Goal: Task Accomplishment & Management: Use online tool/utility

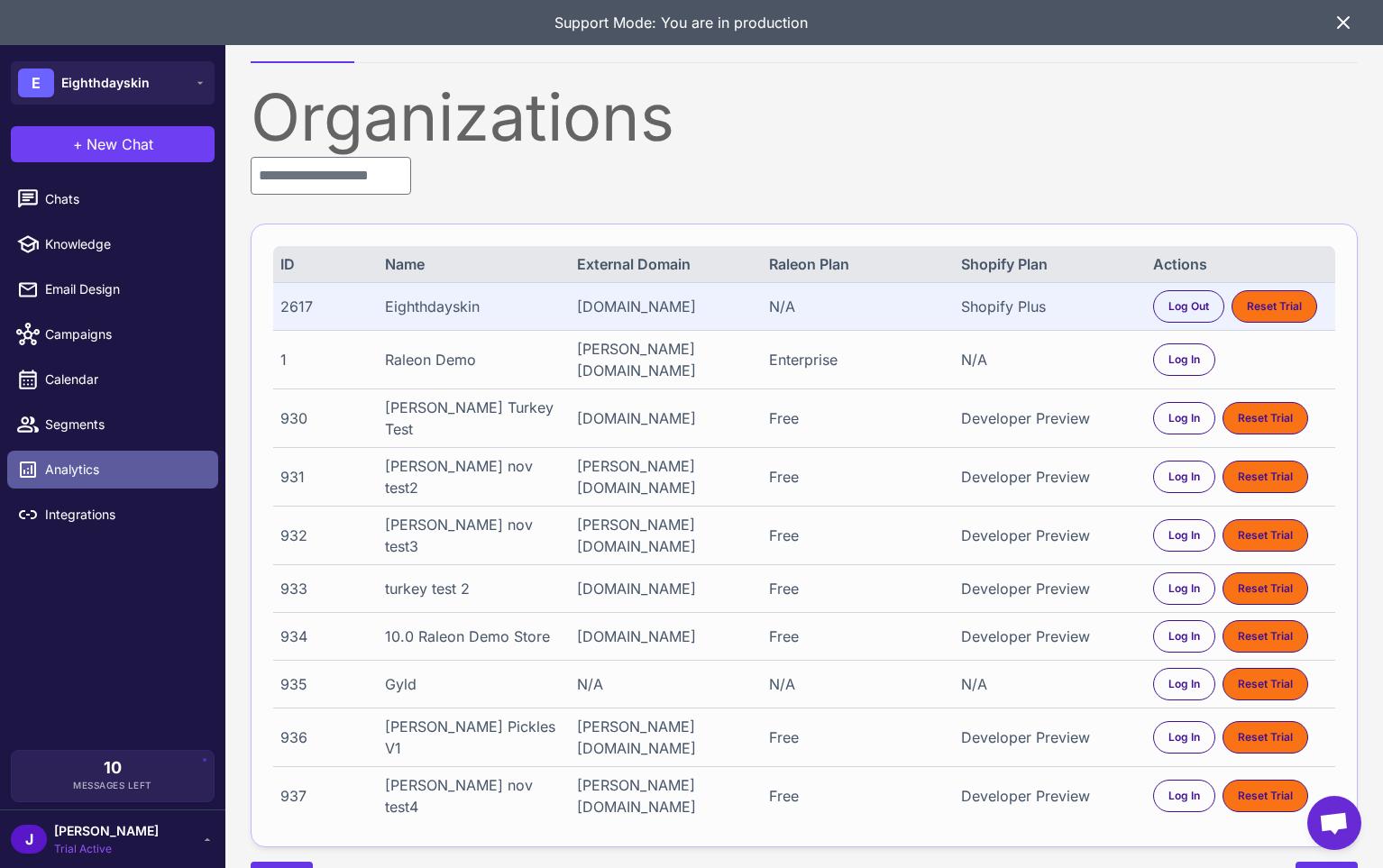
click at [62, 469] on span "Analytics" at bounding box center [125, 469] width 159 height 20
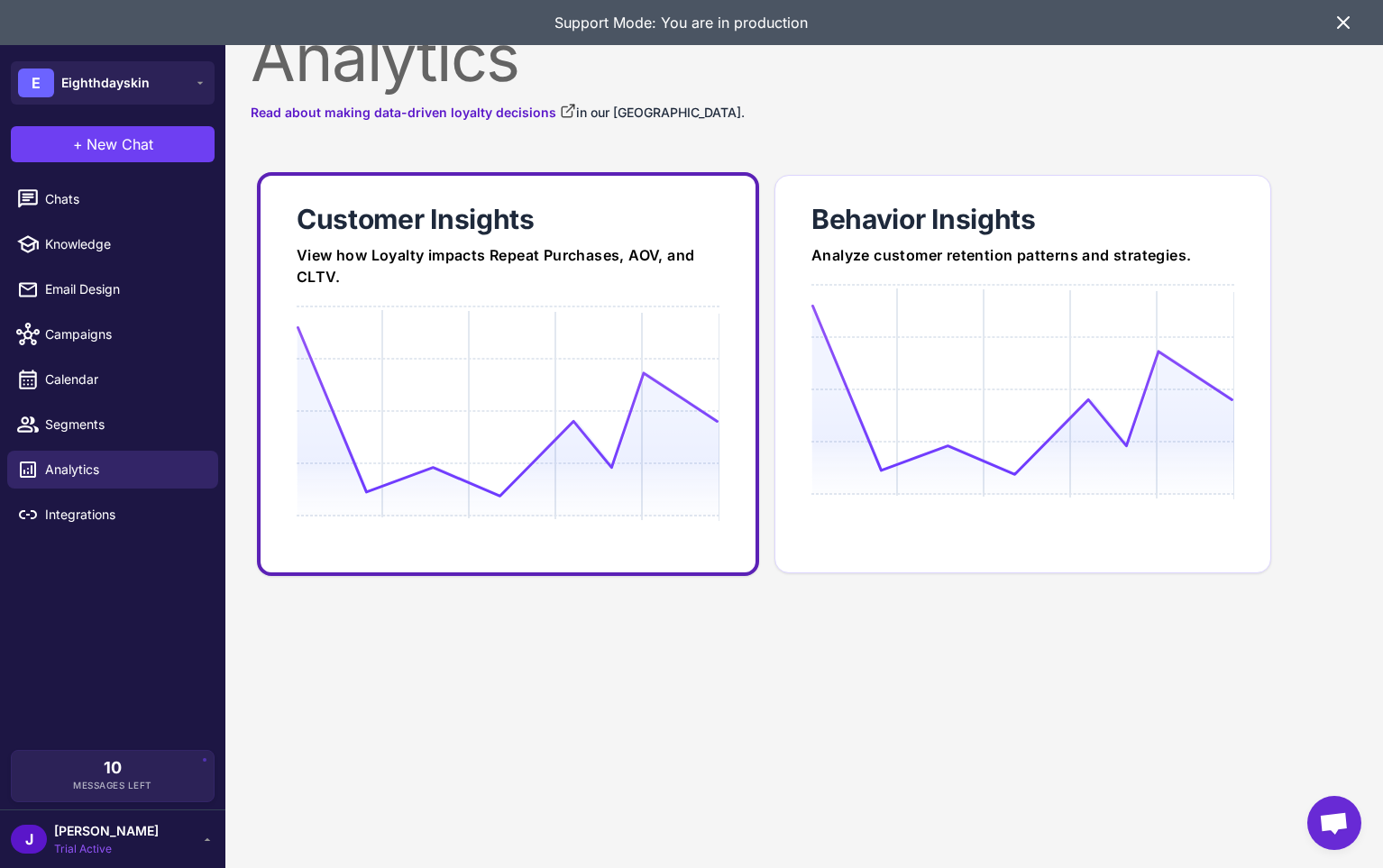
click at [495, 321] on div at bounding box center [508, 479] width 423 height 346
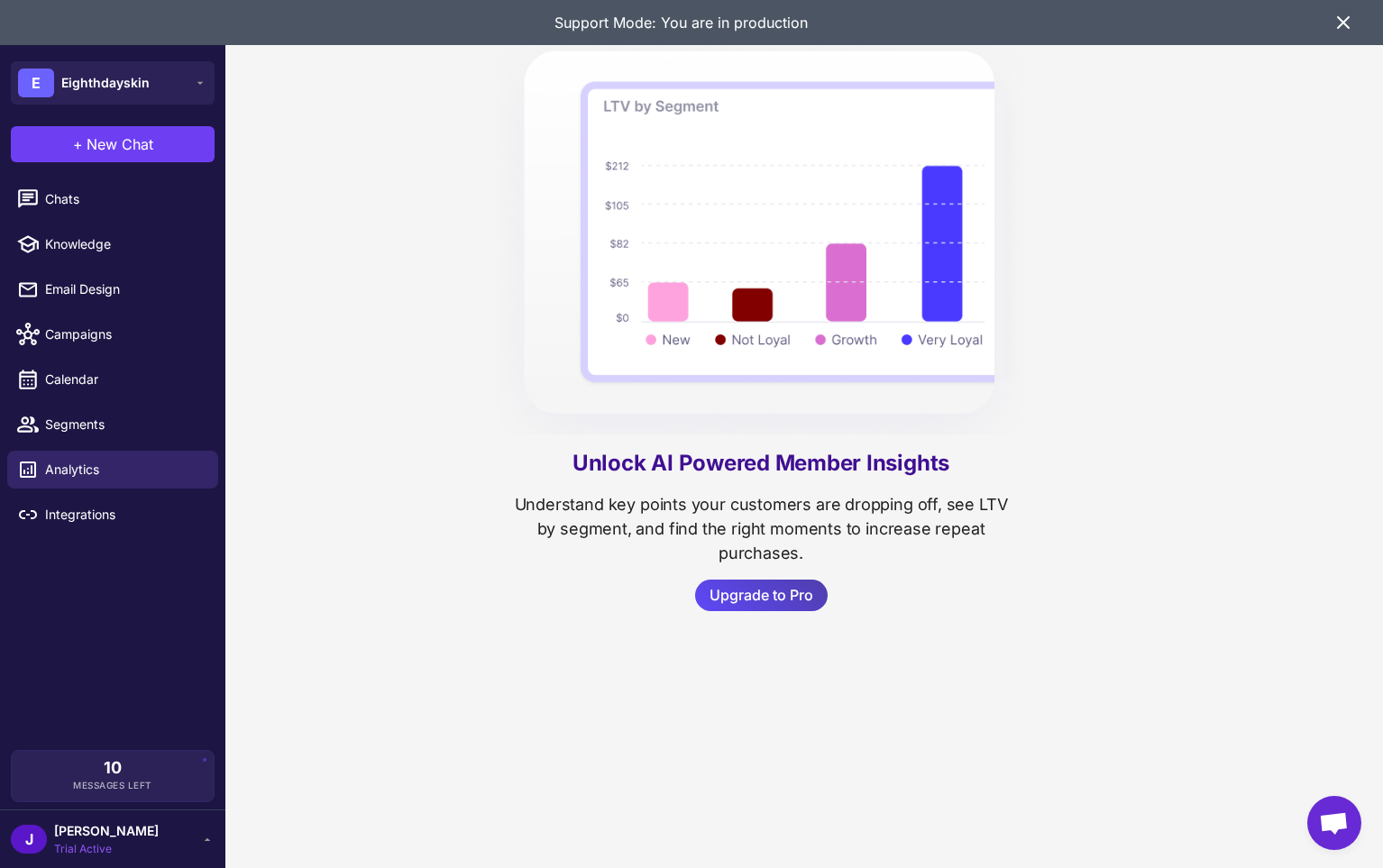
click at [126, 841] on div "J Jay Trial Active" at bounding box center [112, 839] width 204 height 36
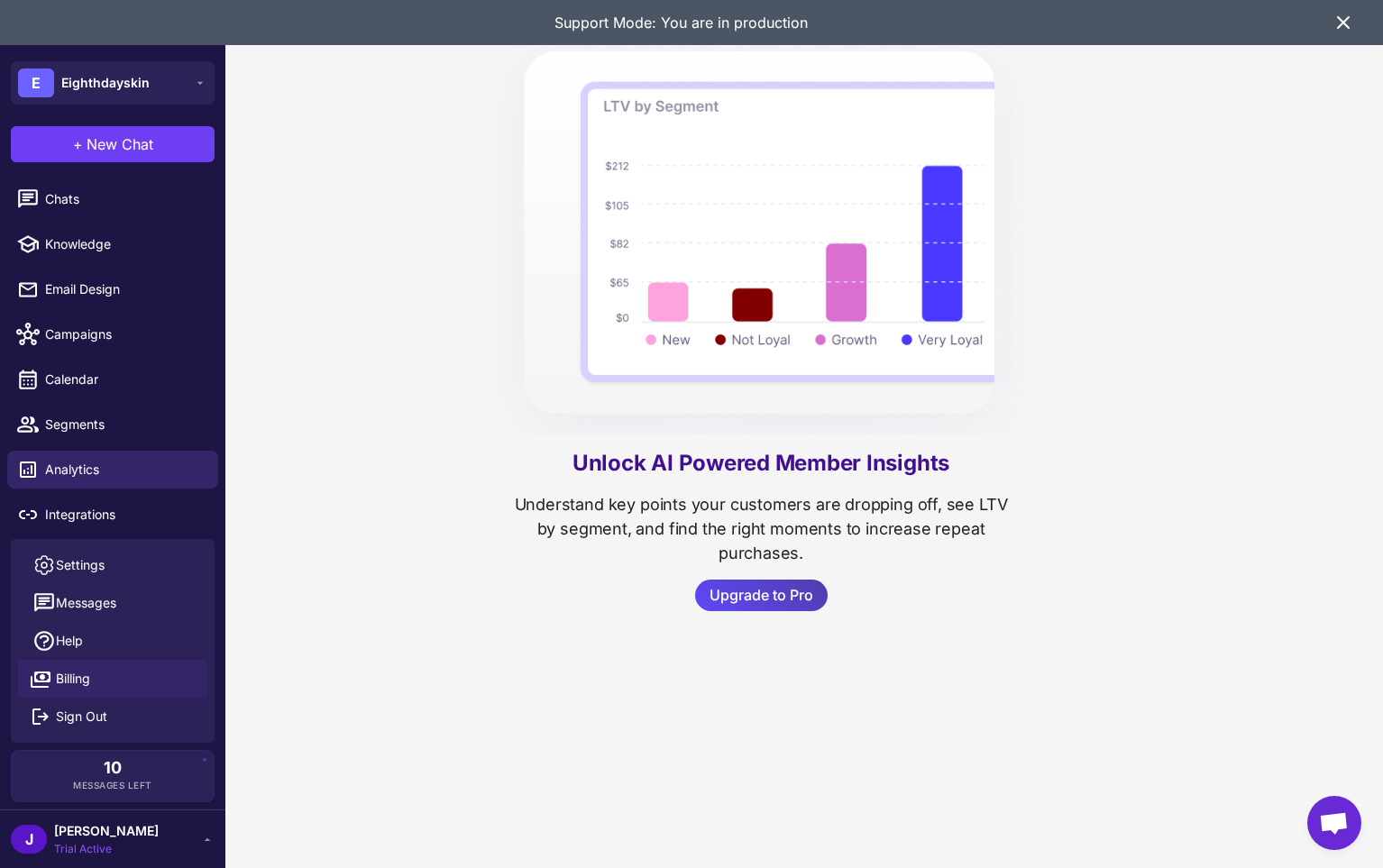
click at [68, 688] on span "Billing" at bounding box center [73, 678] width 34 height 20
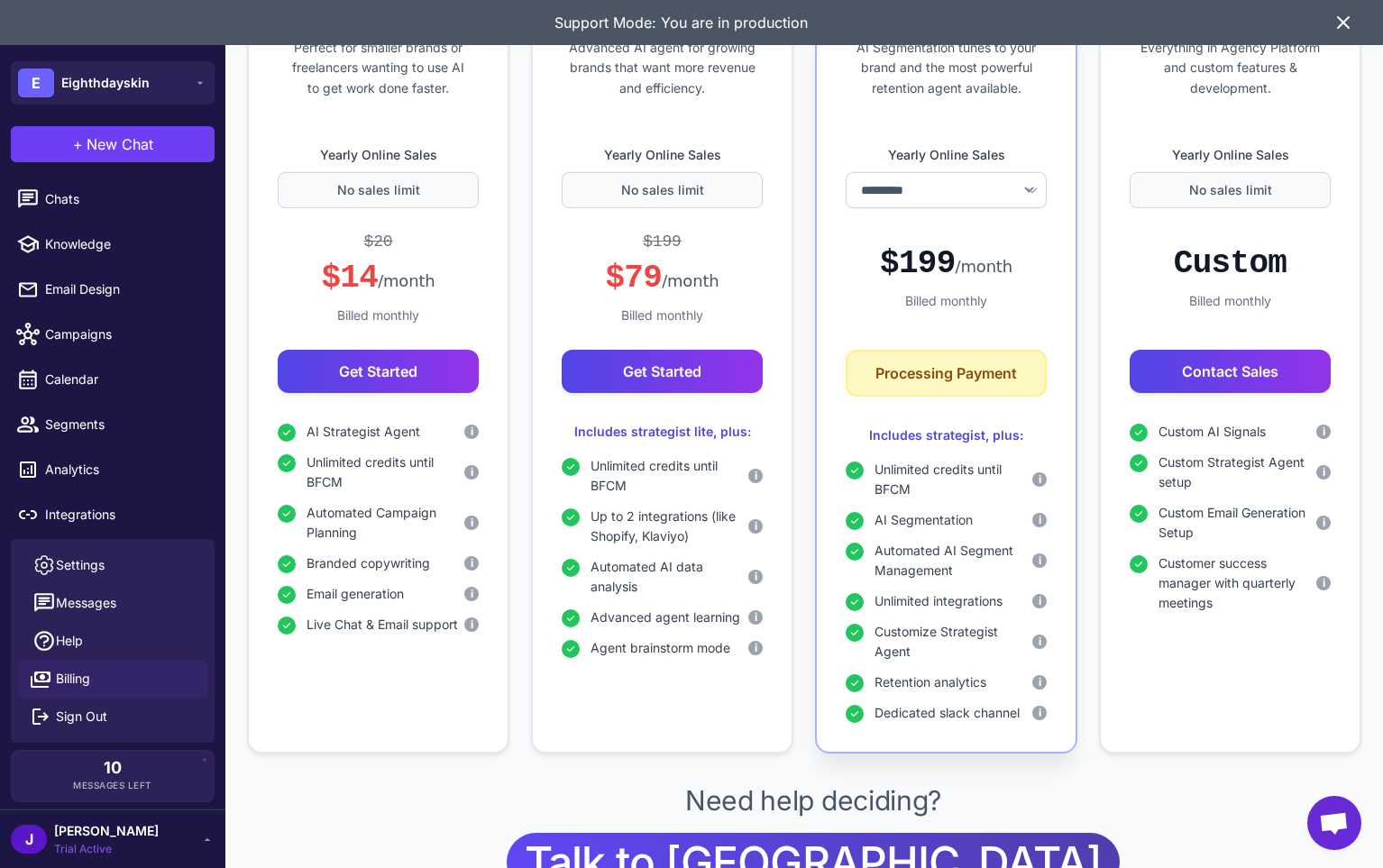
scroll to position [631, 0]
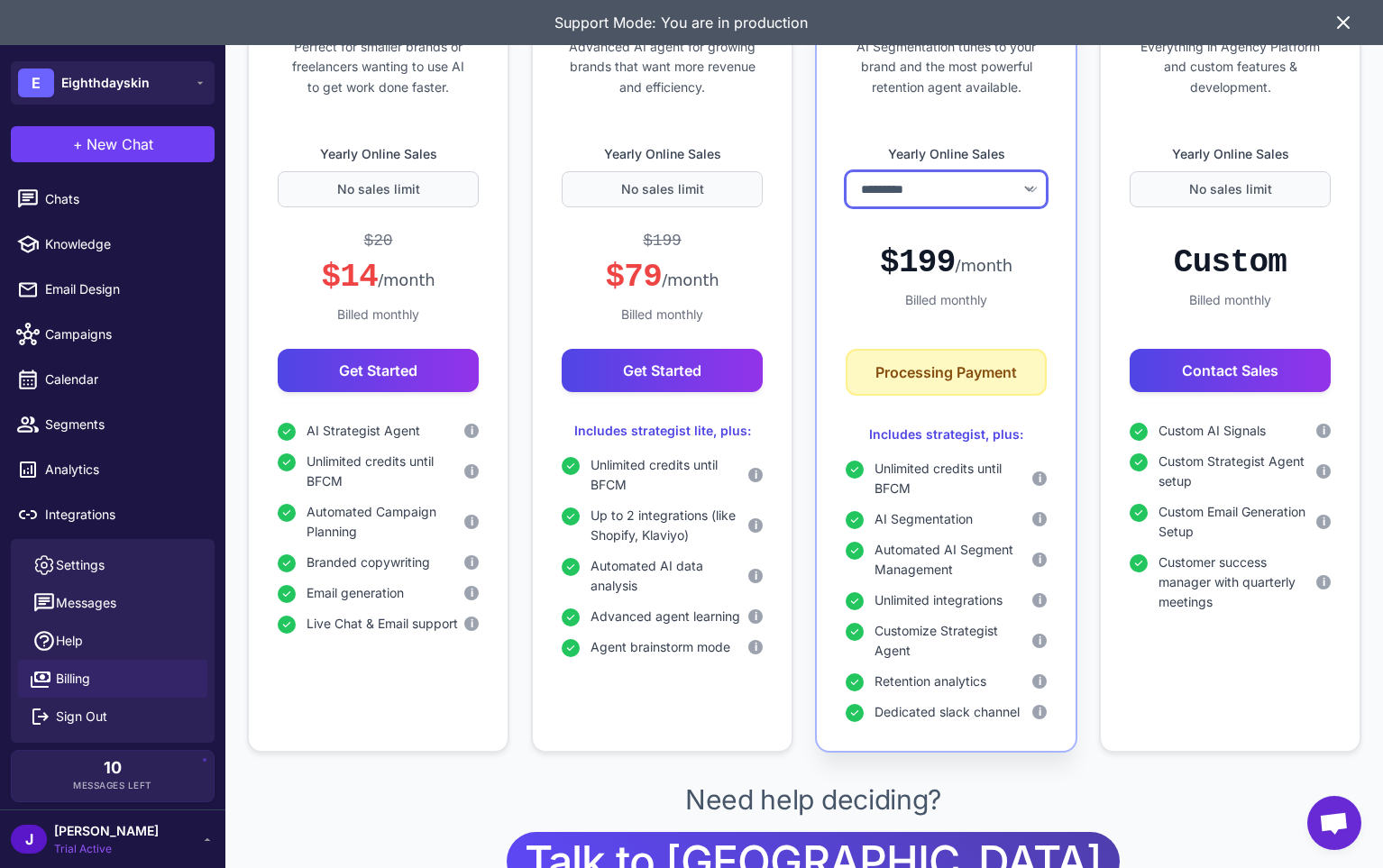
click at [987, 195] on select "**********" at bounding box center [947, 189] width 201 height 36
click at [846, 171] on select "**********" at bounding box center [947, 189] width 201 height 36
click at [947, 188] on select "**********" at bounding box center [947, 189] width 201 height 36
select select "*******"
click at [846, 171] on select "**********" at bounding box center [947, 189] width 201 height 36
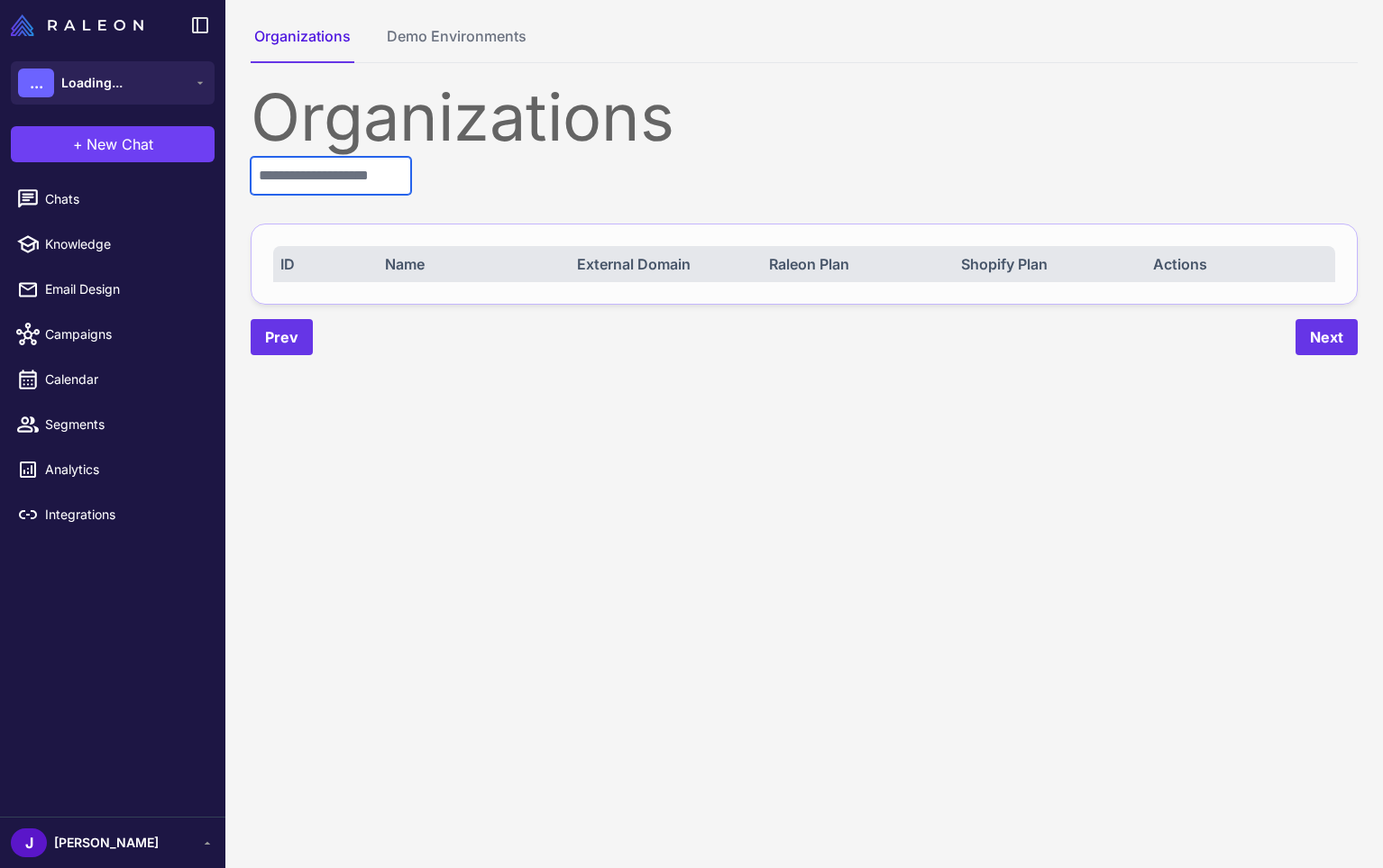
click at [309, 179] on input "text" at bounding box center [331, 175] width 161 height 38
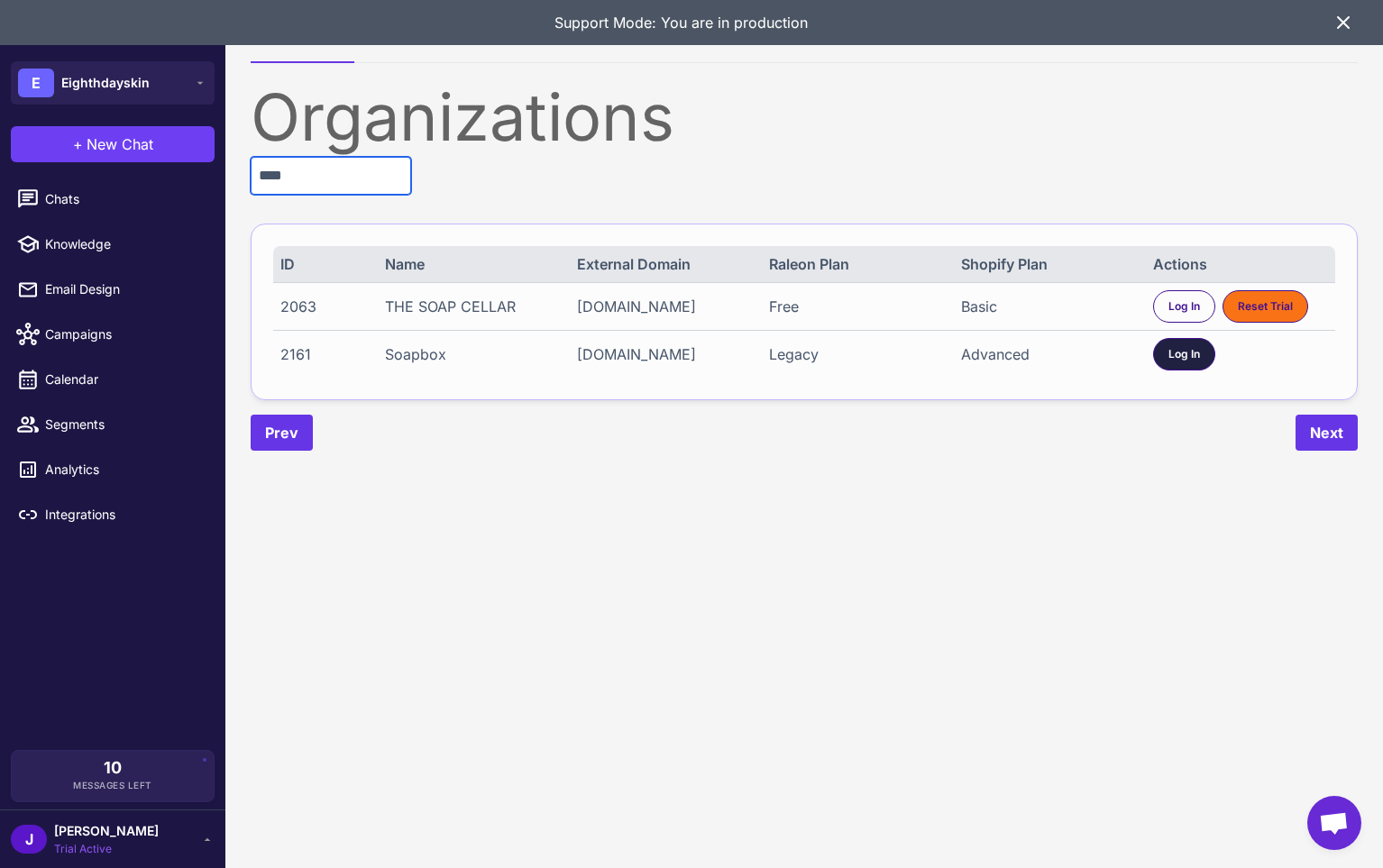
type input "****"
click at [1184, 371] on div "Log In" at bounding box center [1185, 354] width 62 height 33
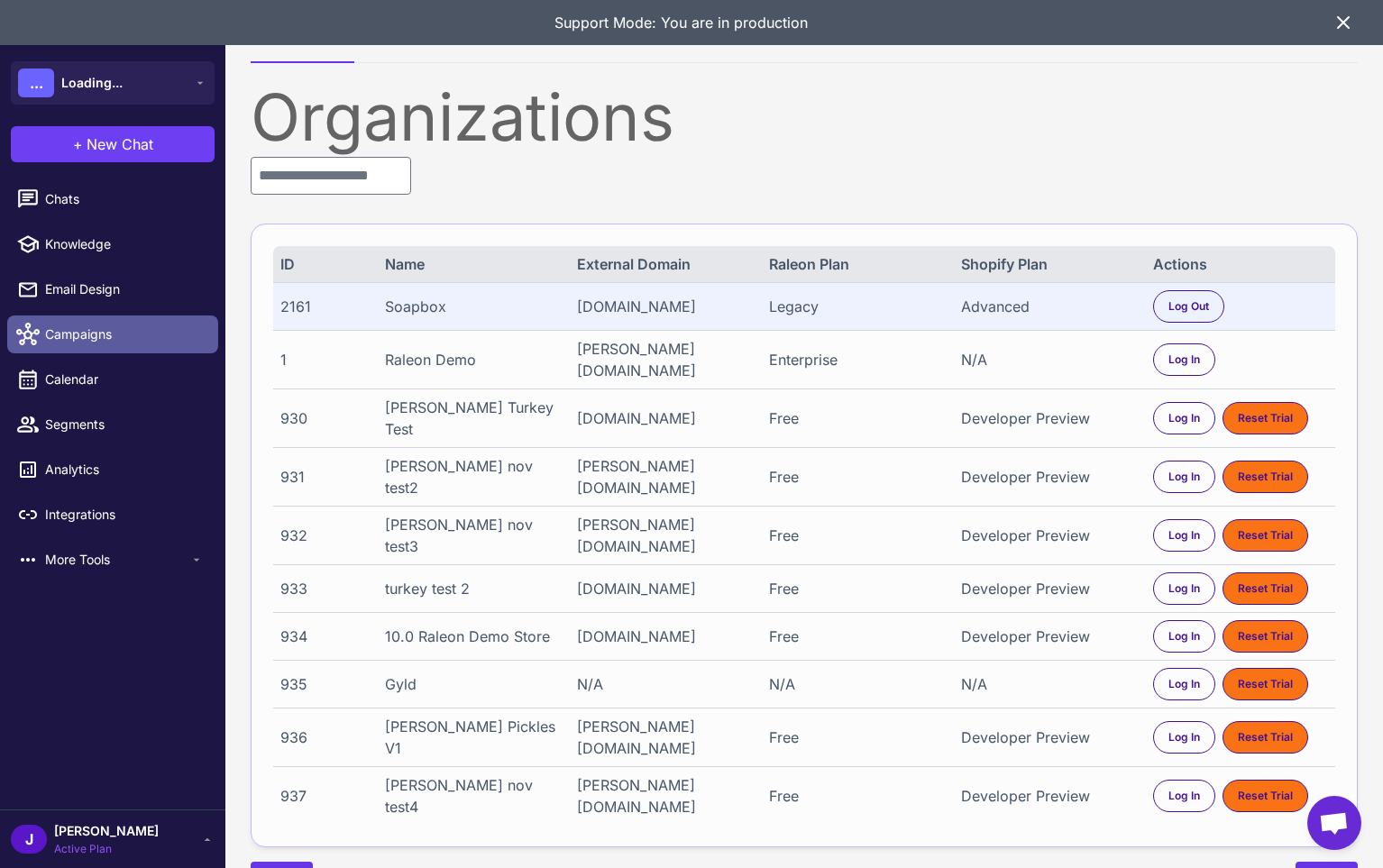
click at [61, 331] on span "Campaigns" at bounding box center [125, 334] width 159 height 20
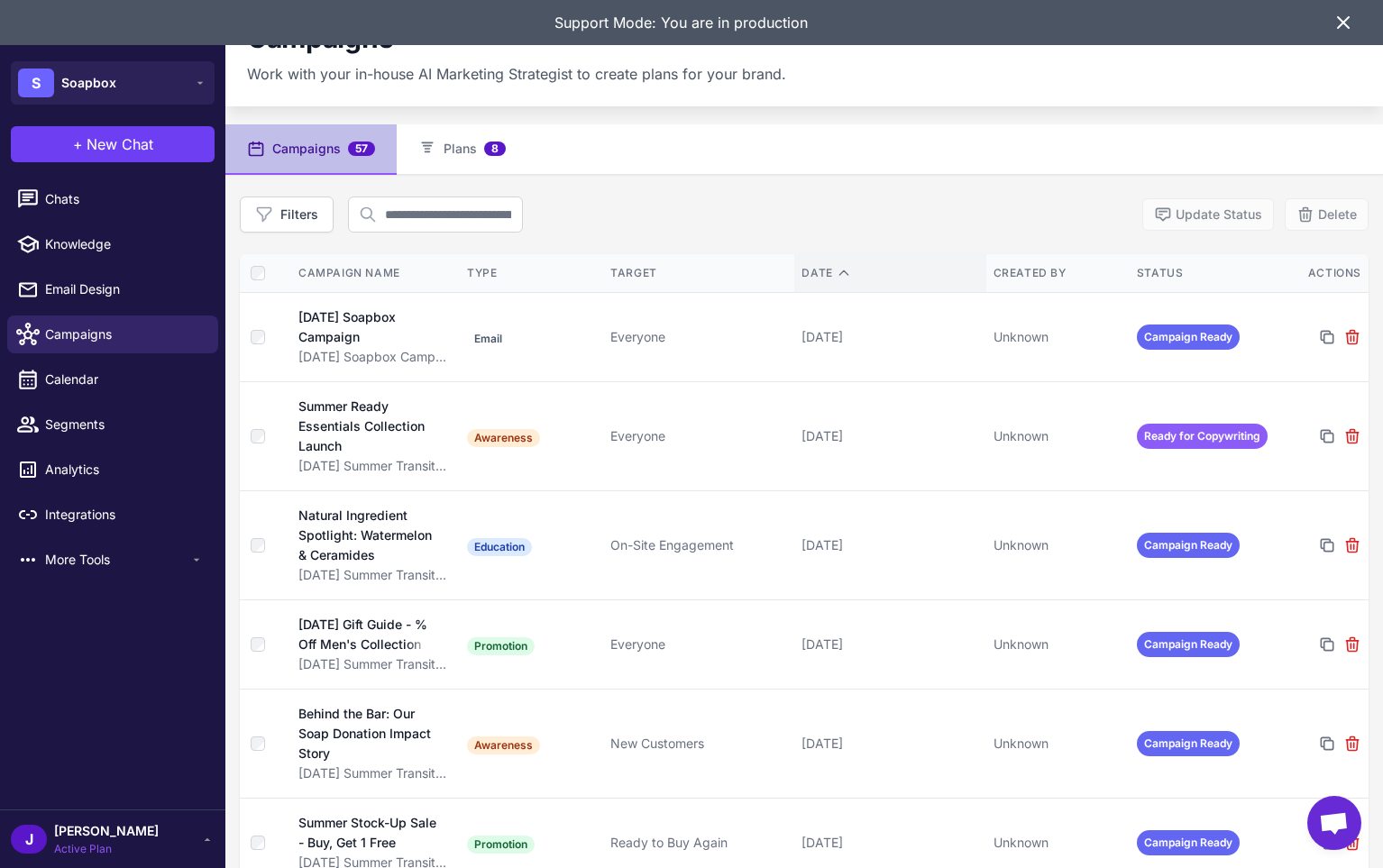
click at [847, 277] on icon at bounding box center [844, 273] width 15 height 15
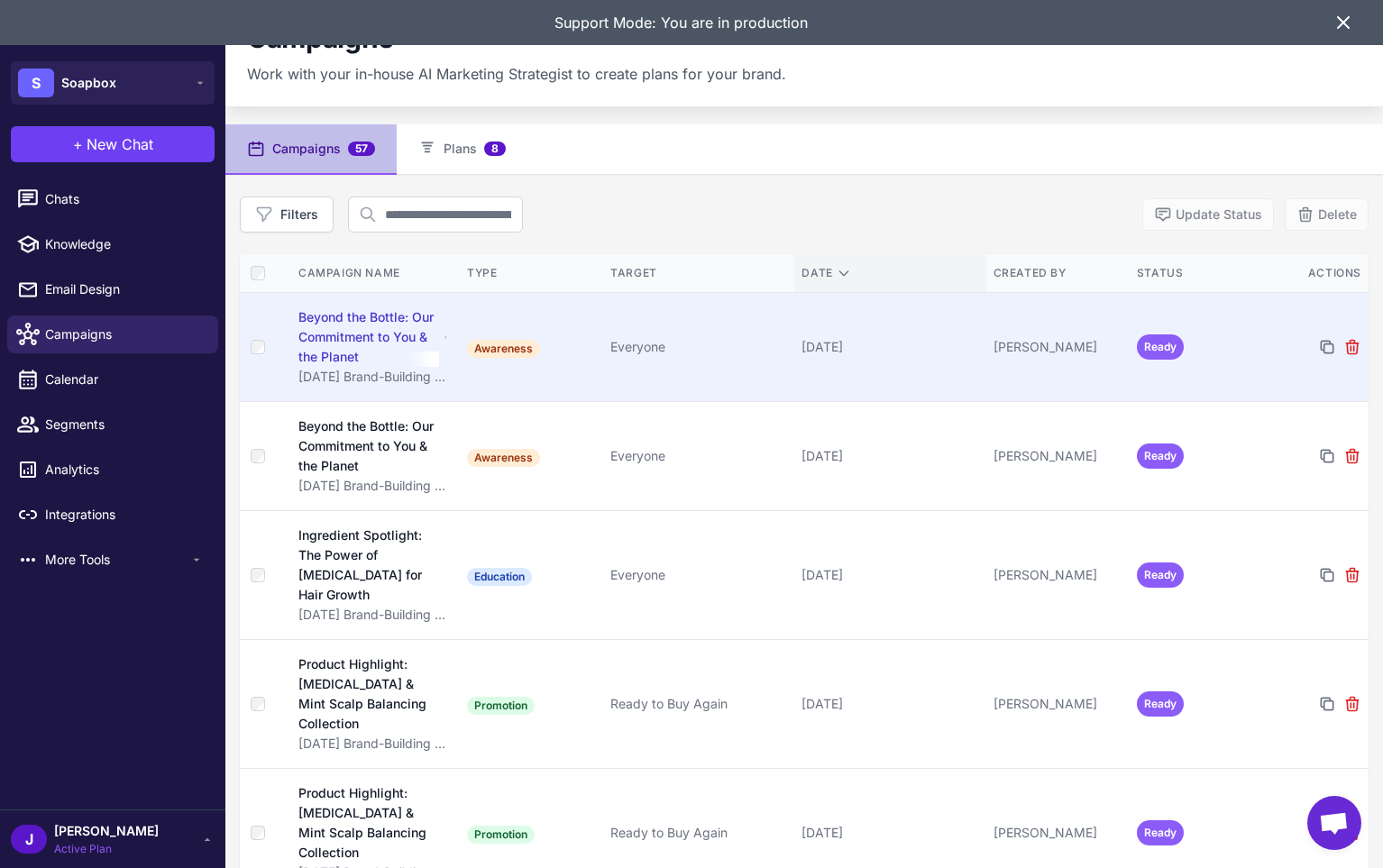
click at [815, 357] on td "October 30, 2025" at bounding box center [890, 346] width 192 height 109
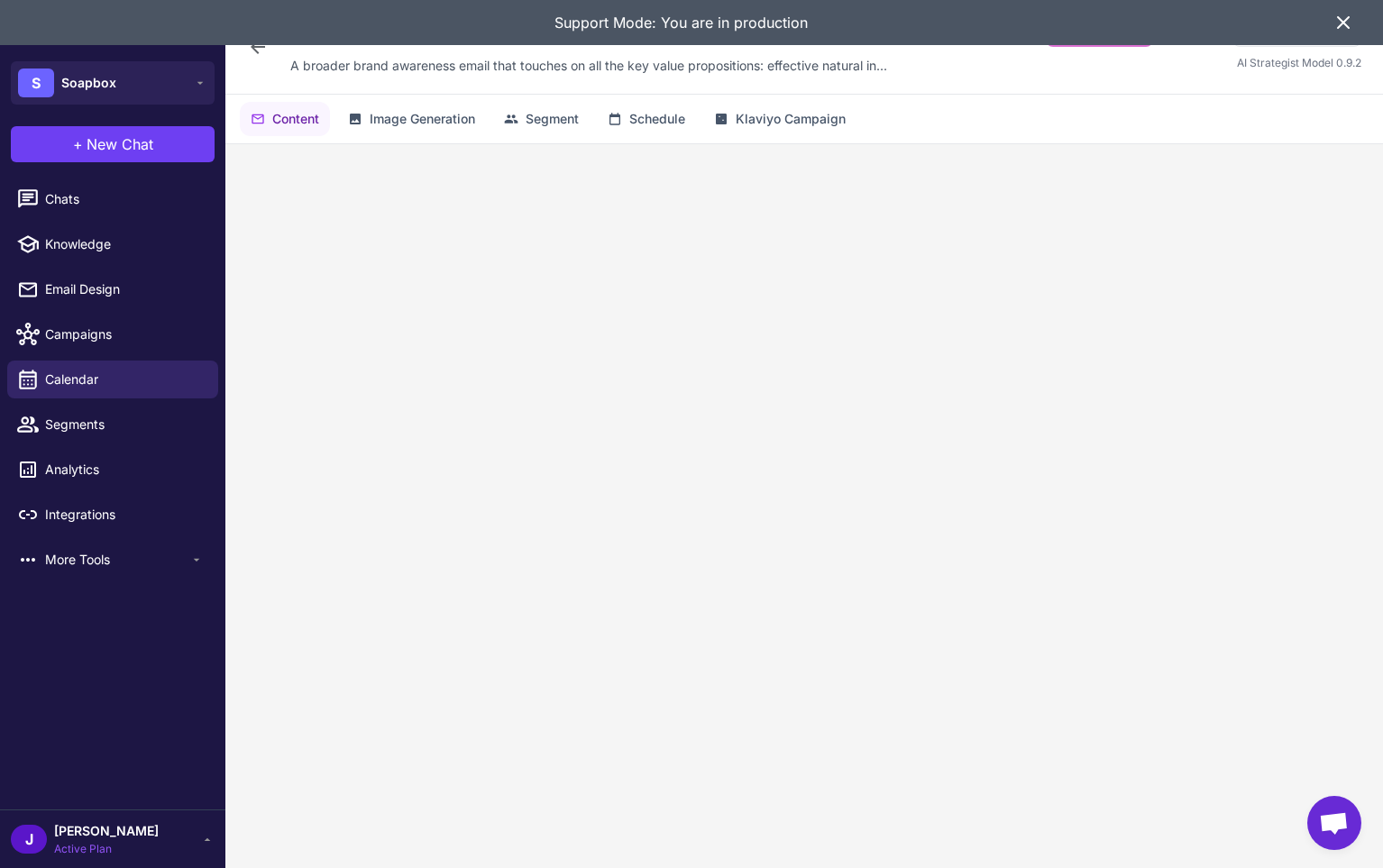
click at [1345, 25] on icon at bounding box center [1343, 22] width 11 height 11
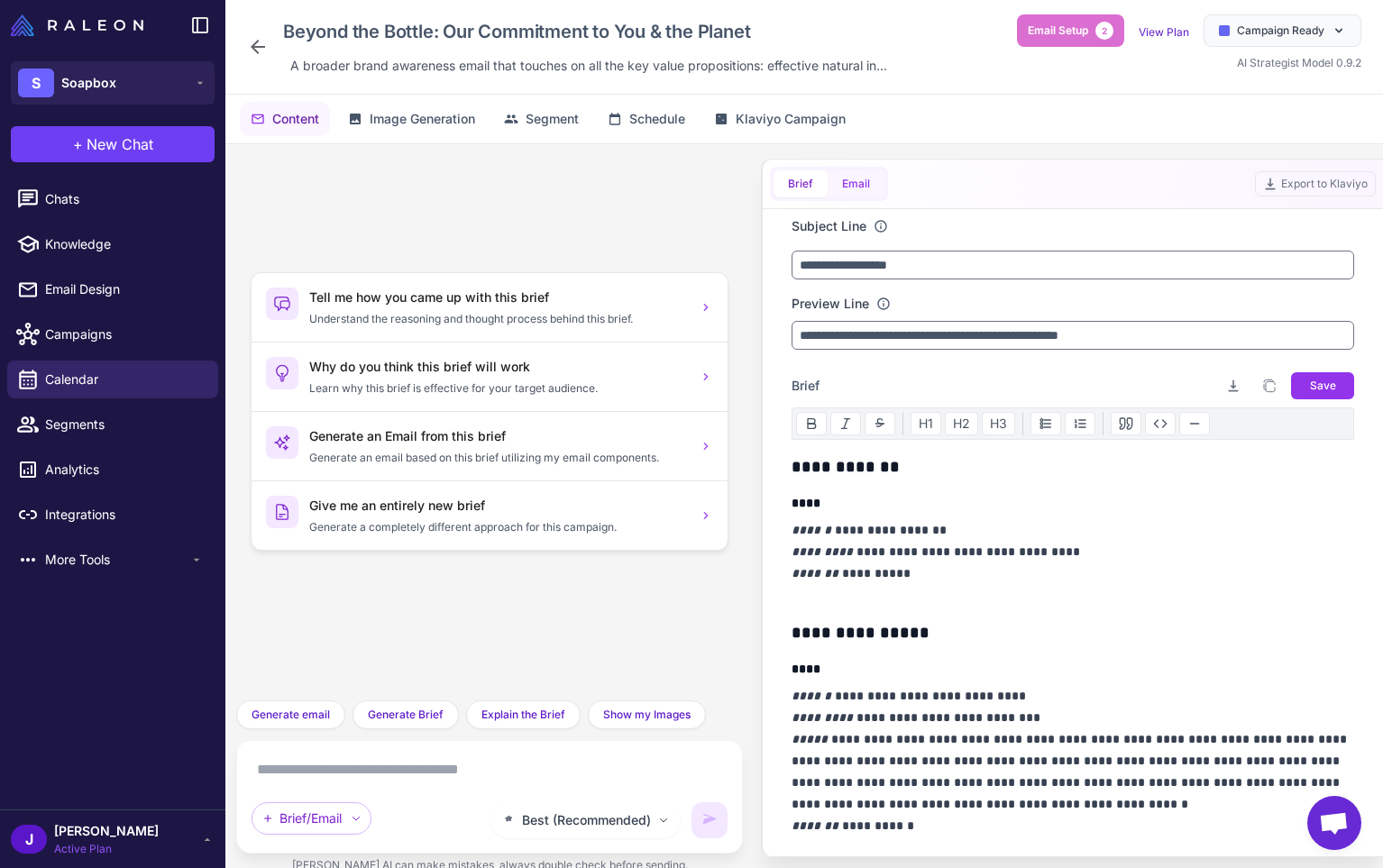
click at [861, 190] on button "Email" at bounding box center [856, 184] width 57 height 27
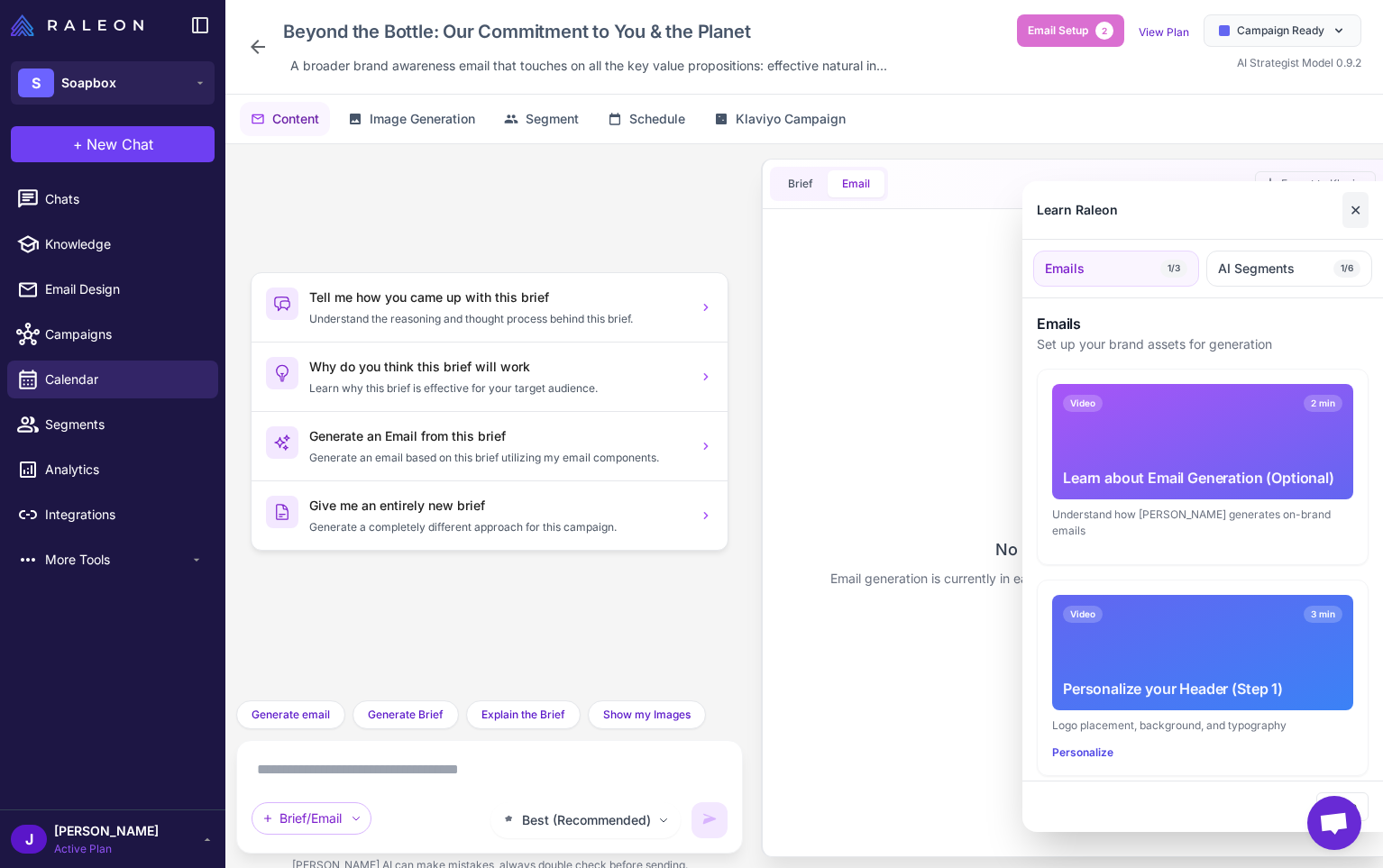
click at [1365, 215] on button "✕" at bounding box center [1355, 209] width 26 height 36
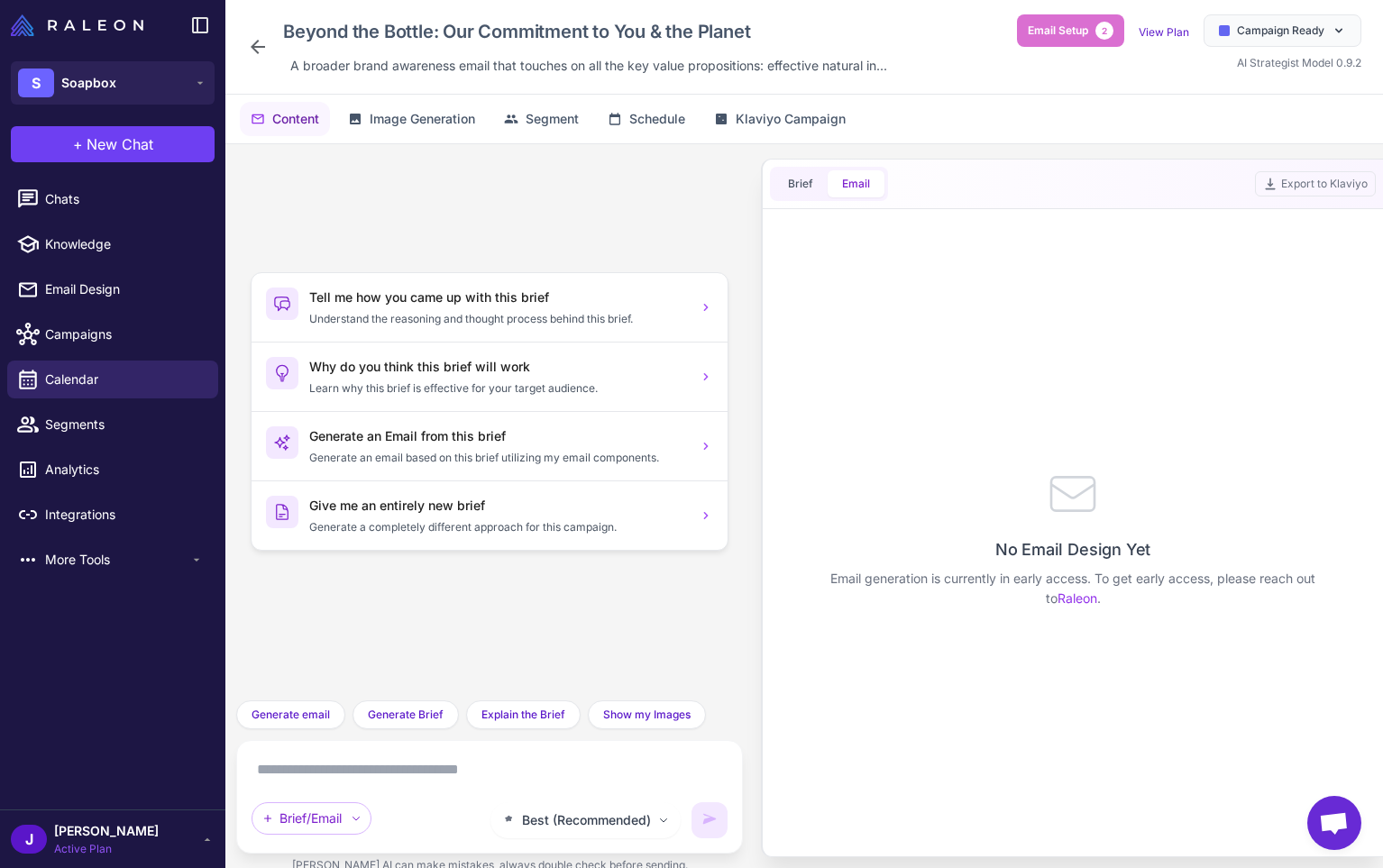
click at [262, 43] on icon at bounding box center [257, 46] width 21 height 21
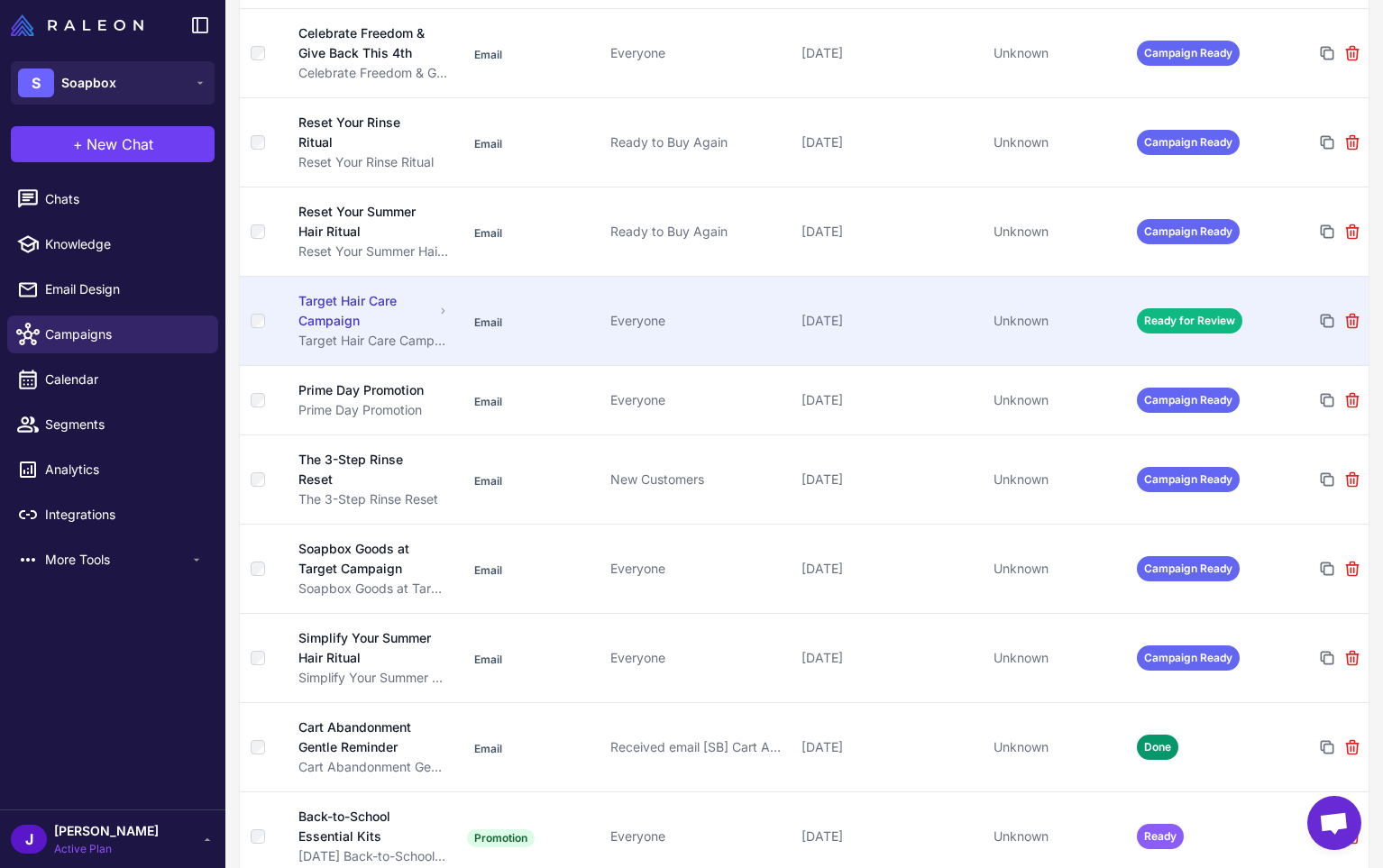
scroll to position [1168, 0]
click at [919, 330] on div "July 8, 2025" at bounding box center [889, 320] width 177 height 20
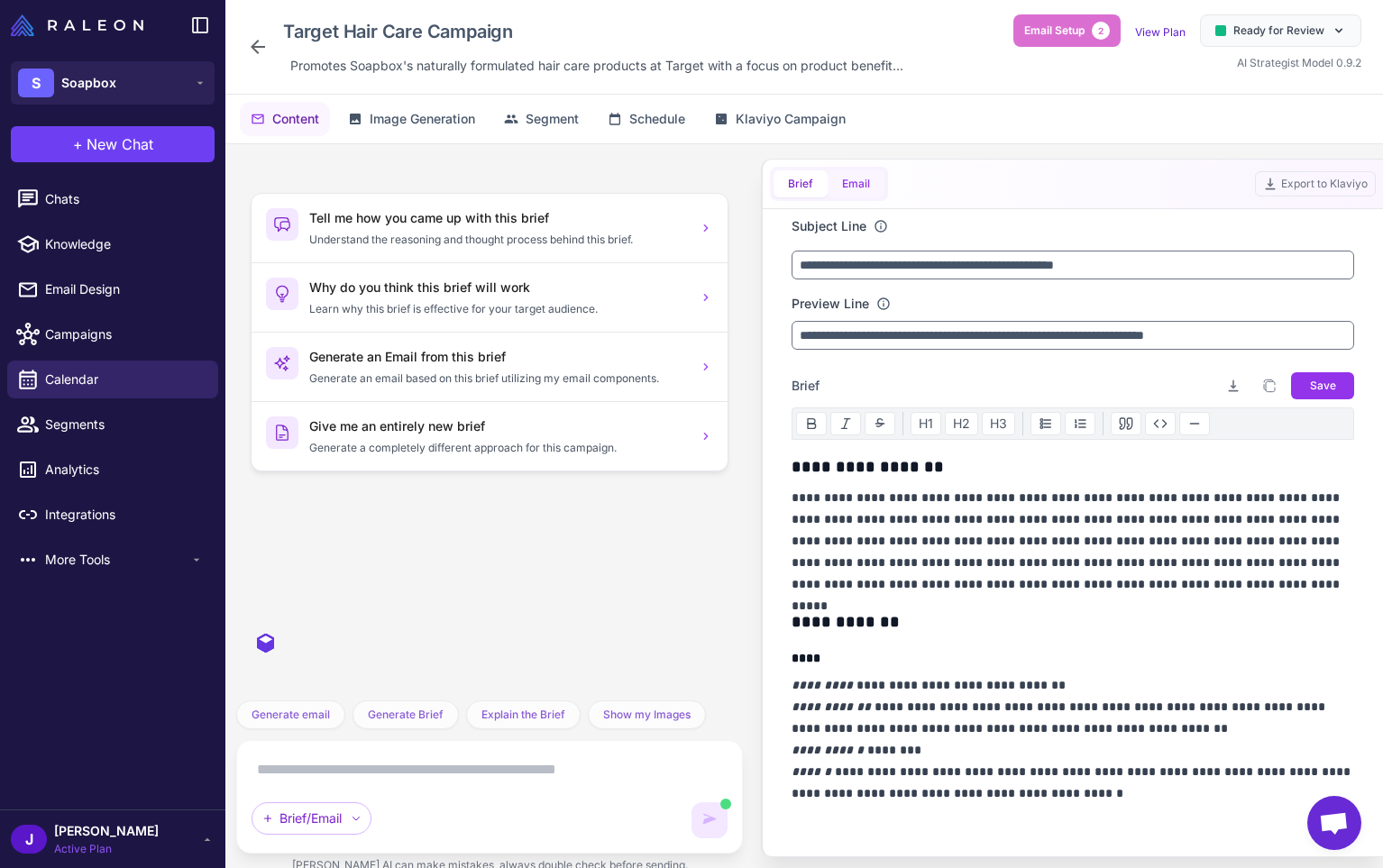
scroll to position [2762, 0]
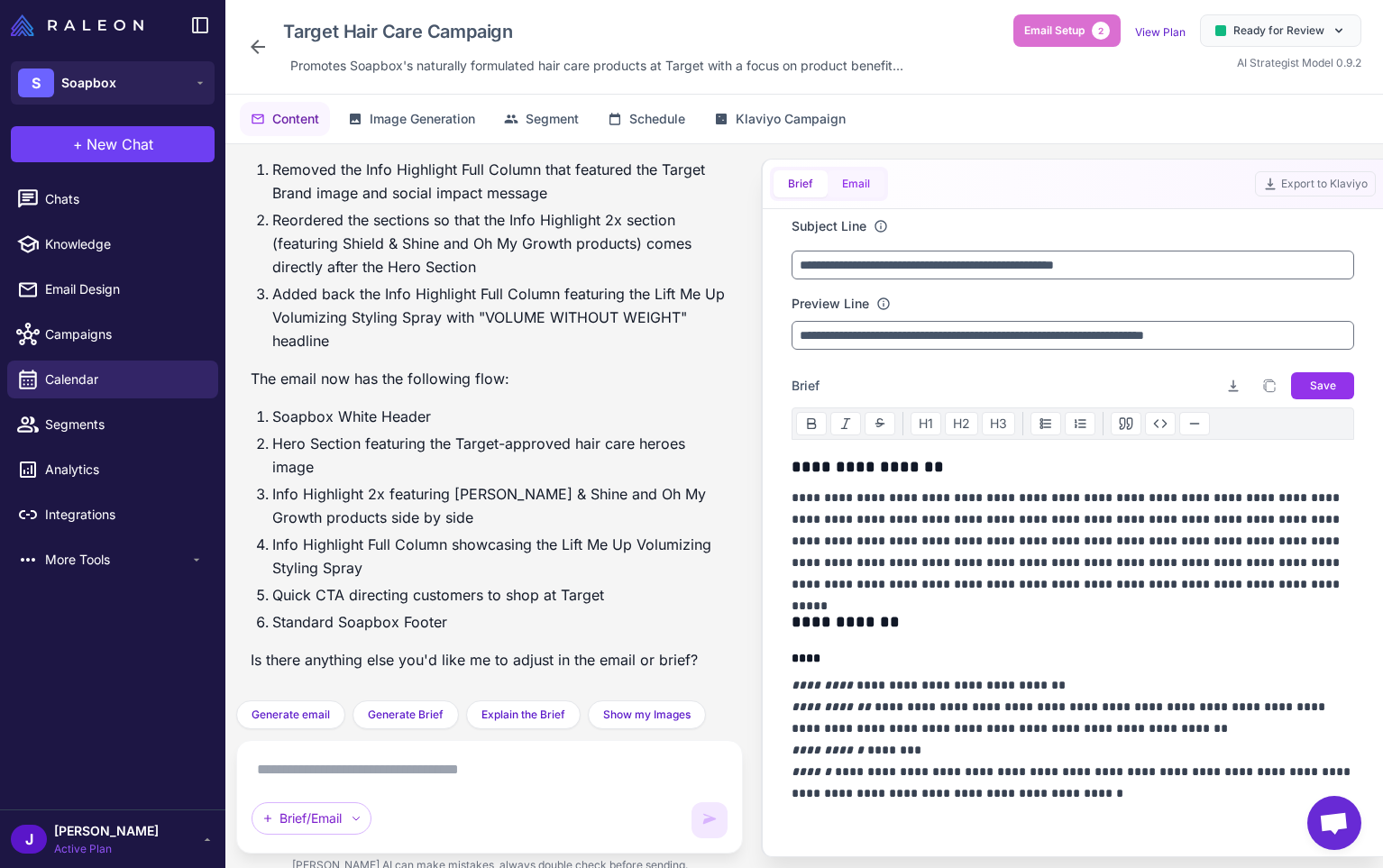
click at [864, 186] on button "Email" at bounding box center [856, 184] width 57 height 27
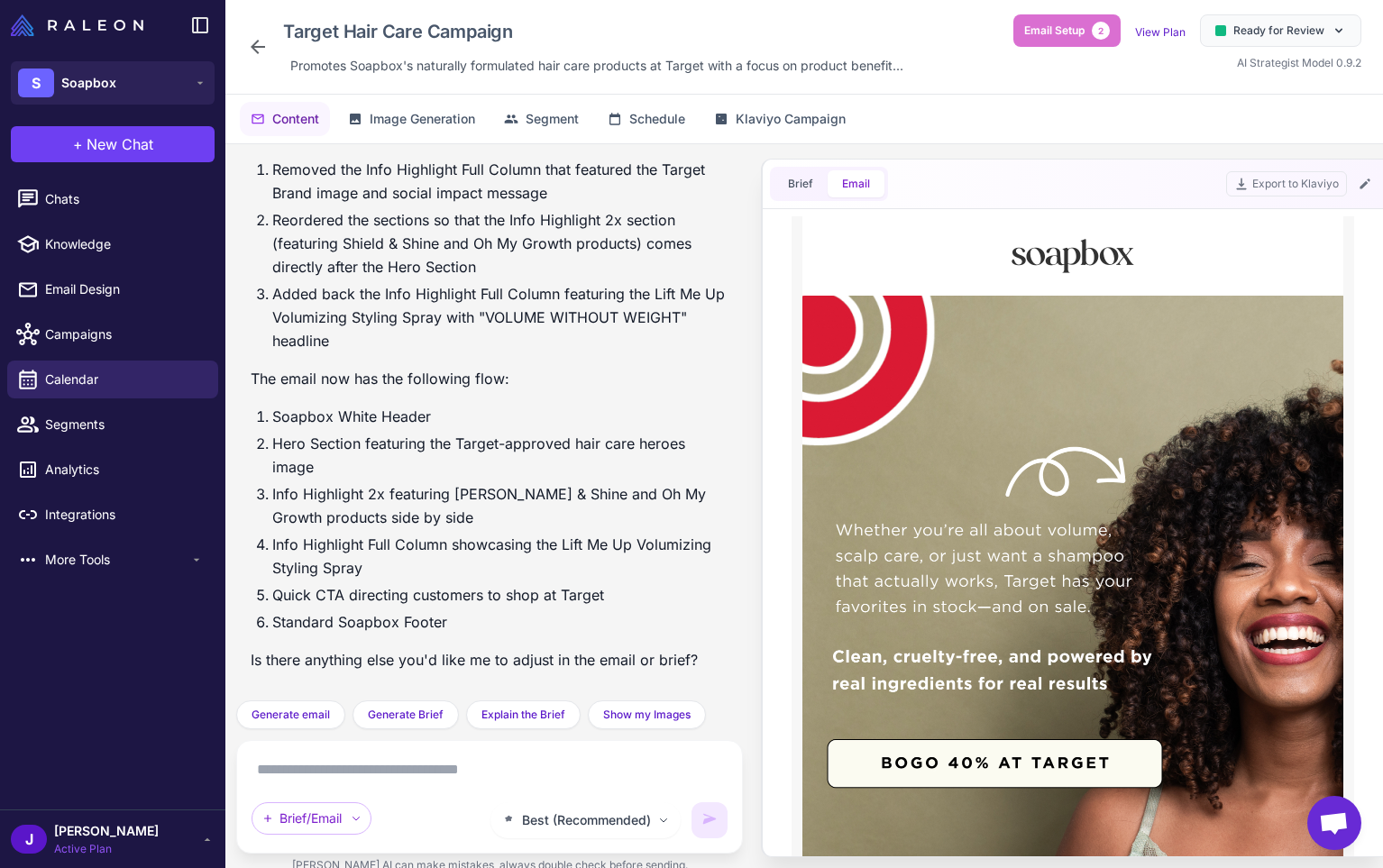
scroll to position [0, 0]
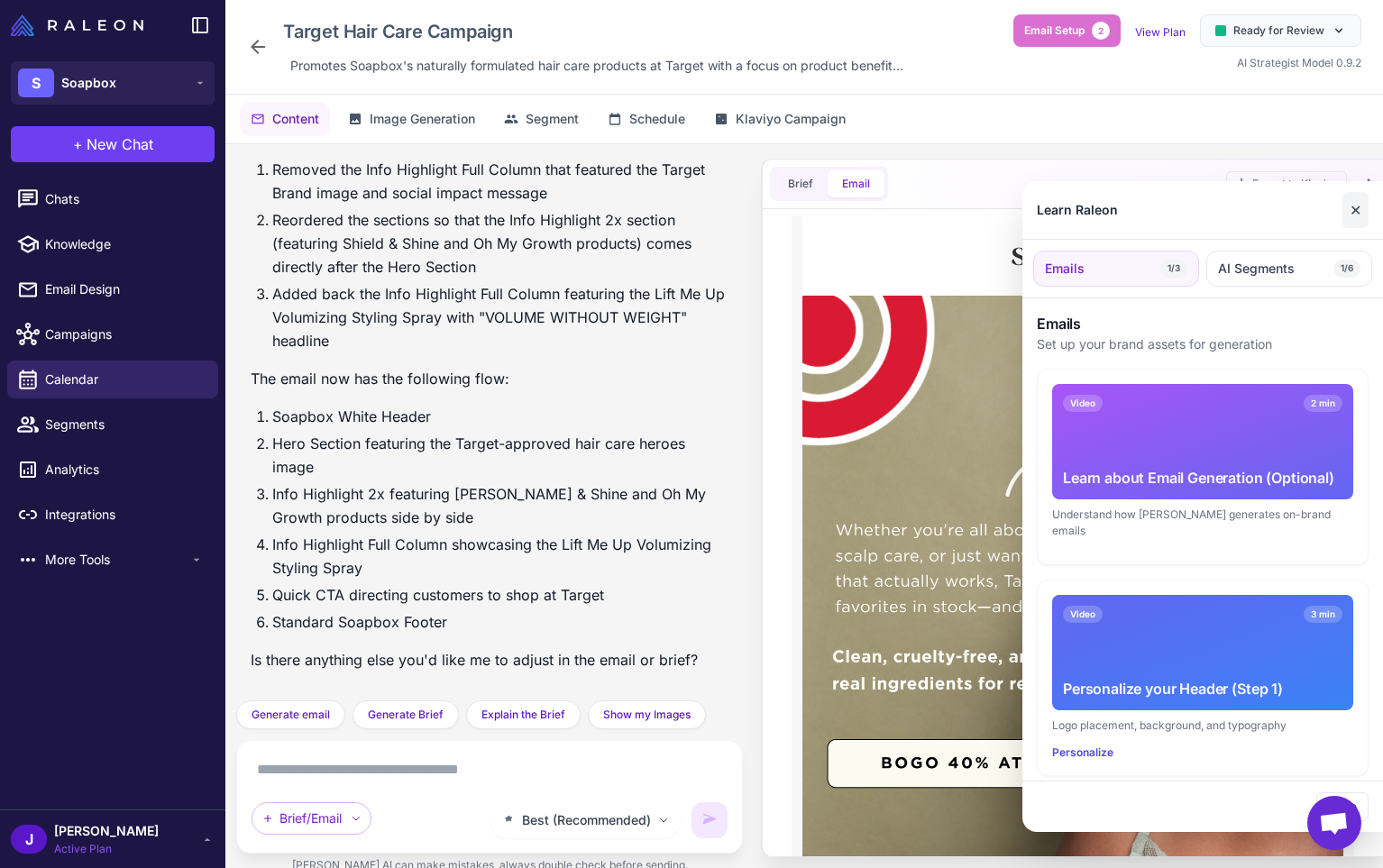
click at [1357, 213] on button "✕" at bounding box center [1355, 209] width 26 height 36
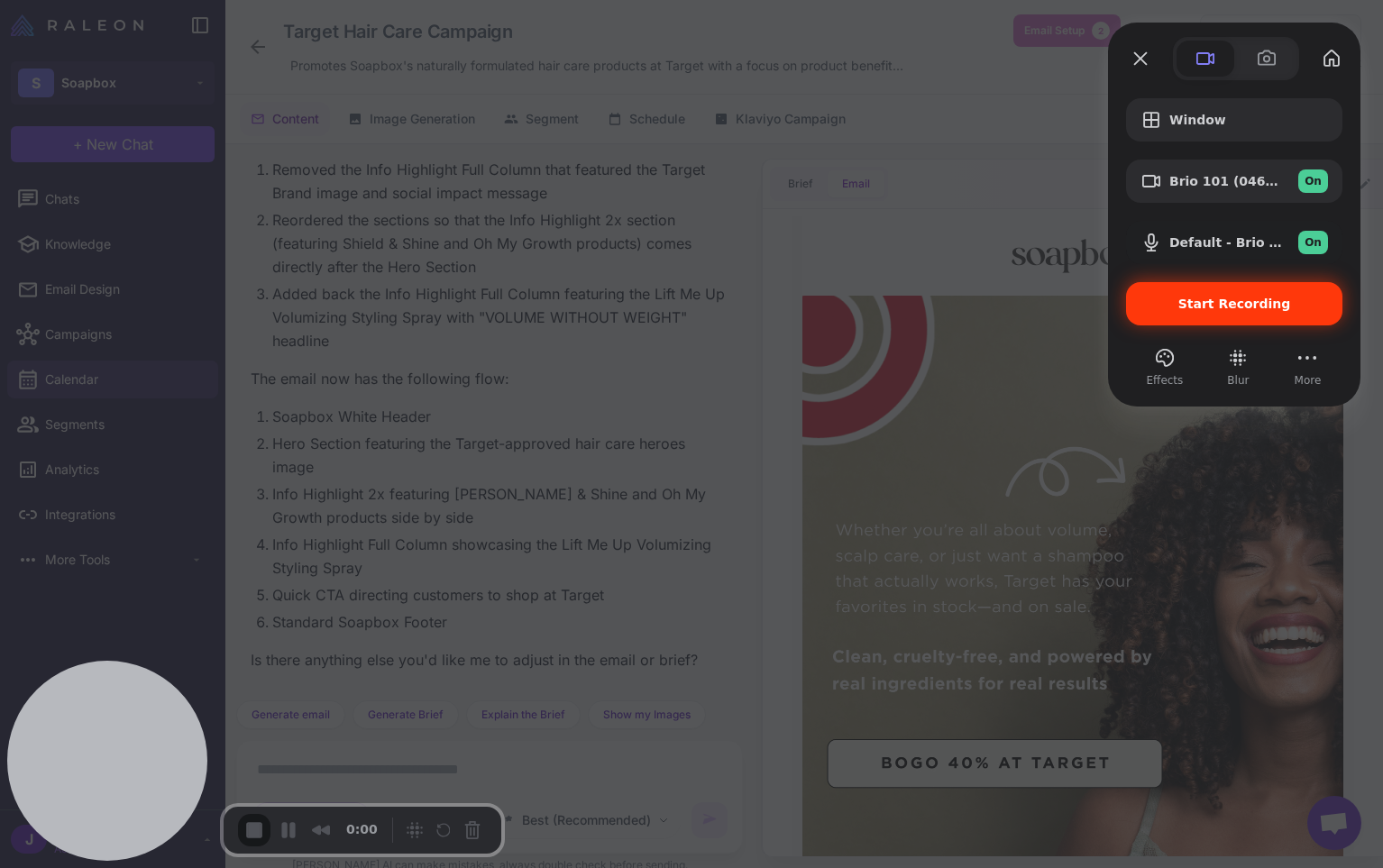
click at [1245, 301] on span "Start Recording" at bounding box center [1235, 304] width 112 height 15
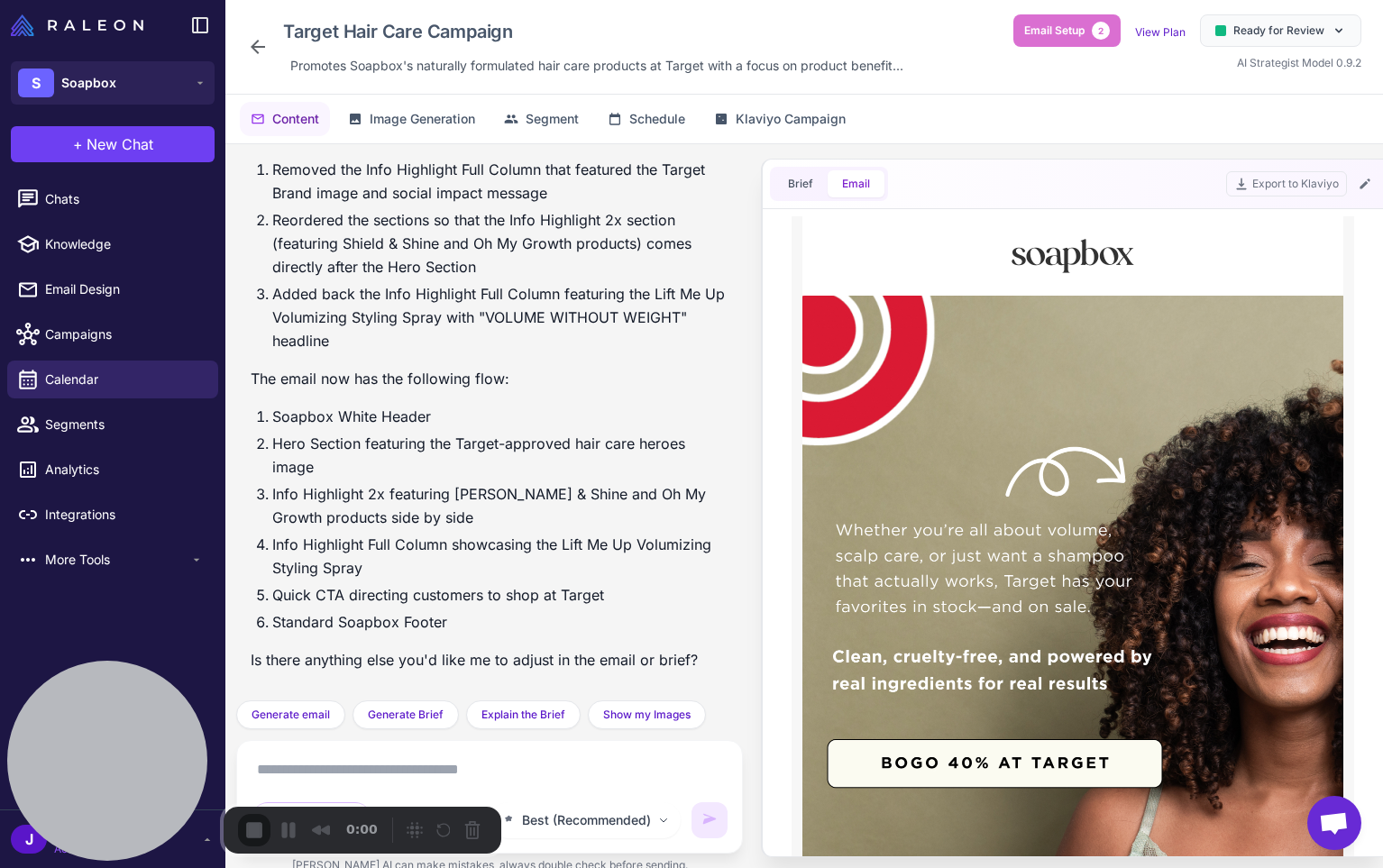
click at [1368, 183] on icon at bounding box center [1365, 184] width 15 height 15
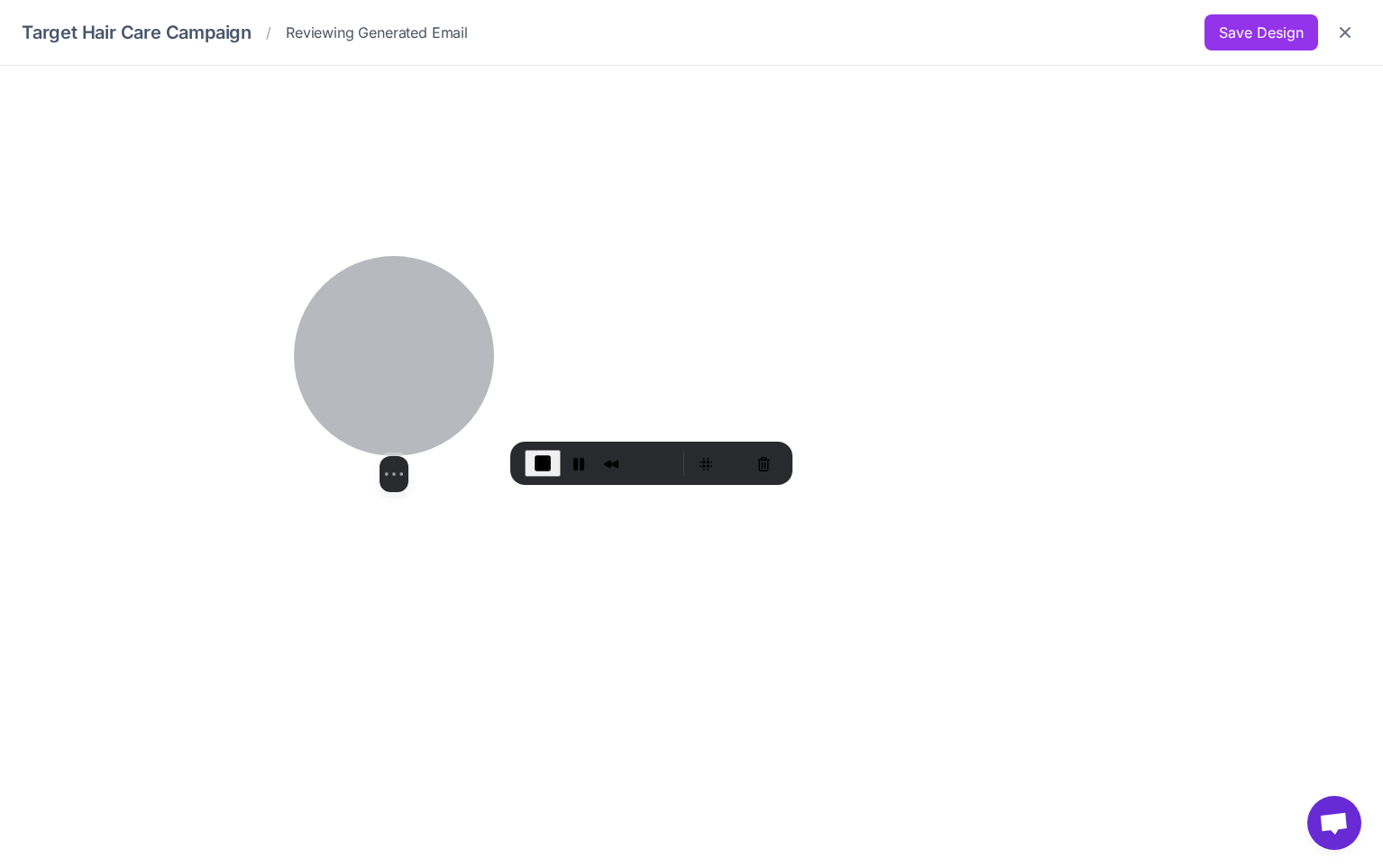
drag, startPoint x: 139, startPoint y: 734, endPoint x: 380, endPoint y: 493, distance: 340.8
click at [425, 364] on div at bounding box center [394, 356] width 200 height 200
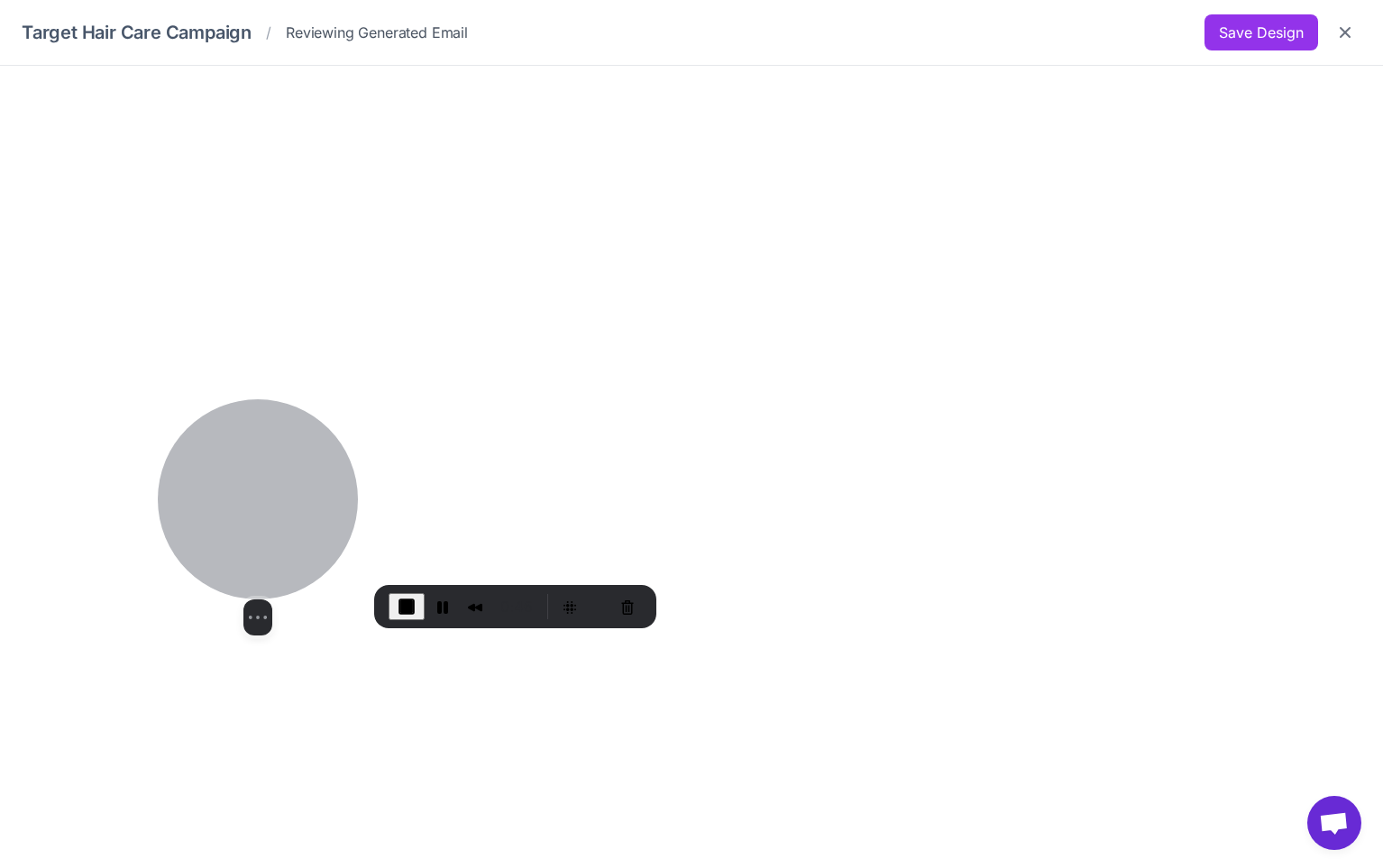
drag, startPoint x: 399, startPoint y: 413, endPoint x: 154, endPoint y: 653, distance: 343.0
click at [158, 600] on div at bounding box center [257, 499] width 200 height 200
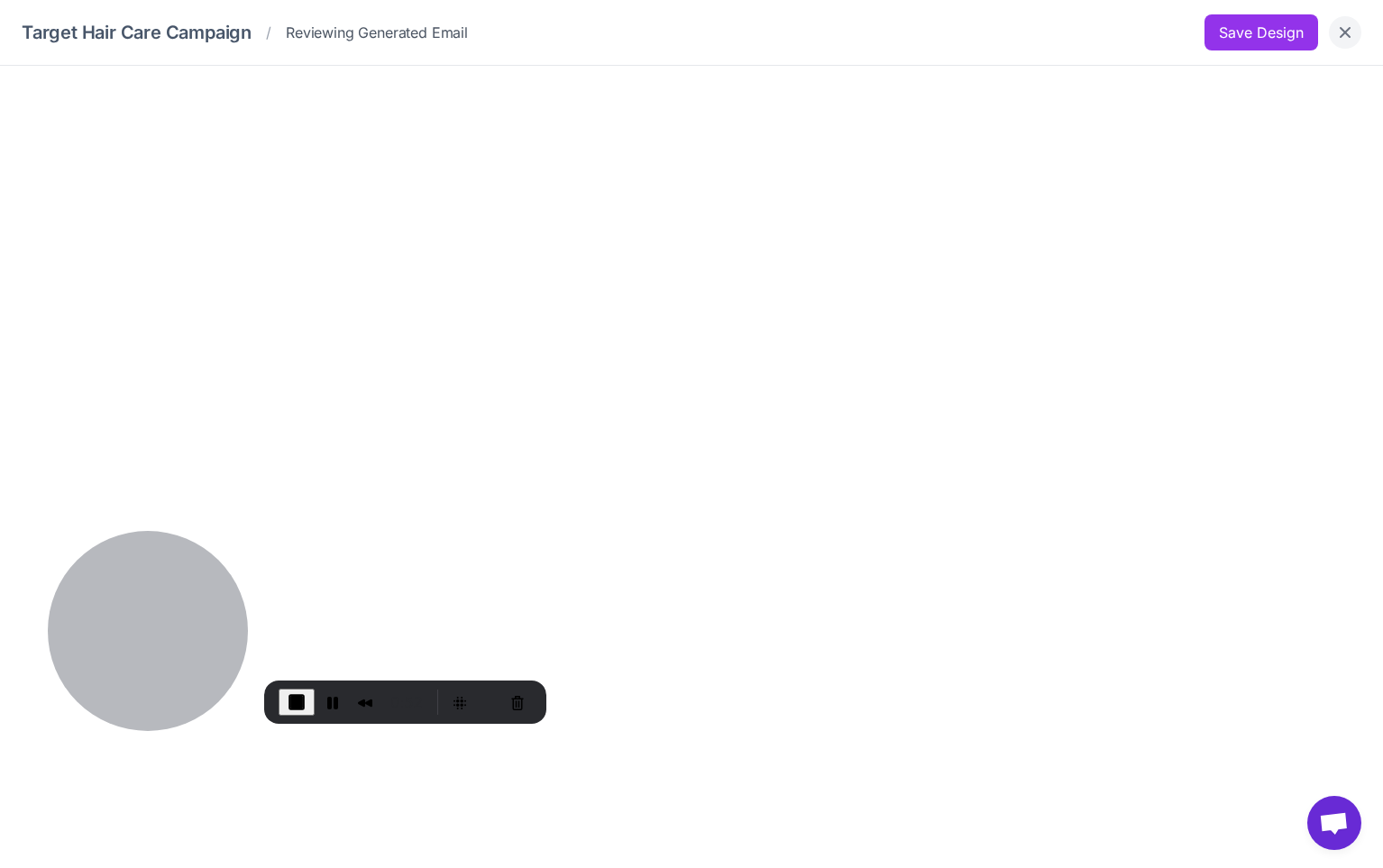
click at [1342, 32] on icon "Close" at bounding box center [1345, 32] width 18 height 18
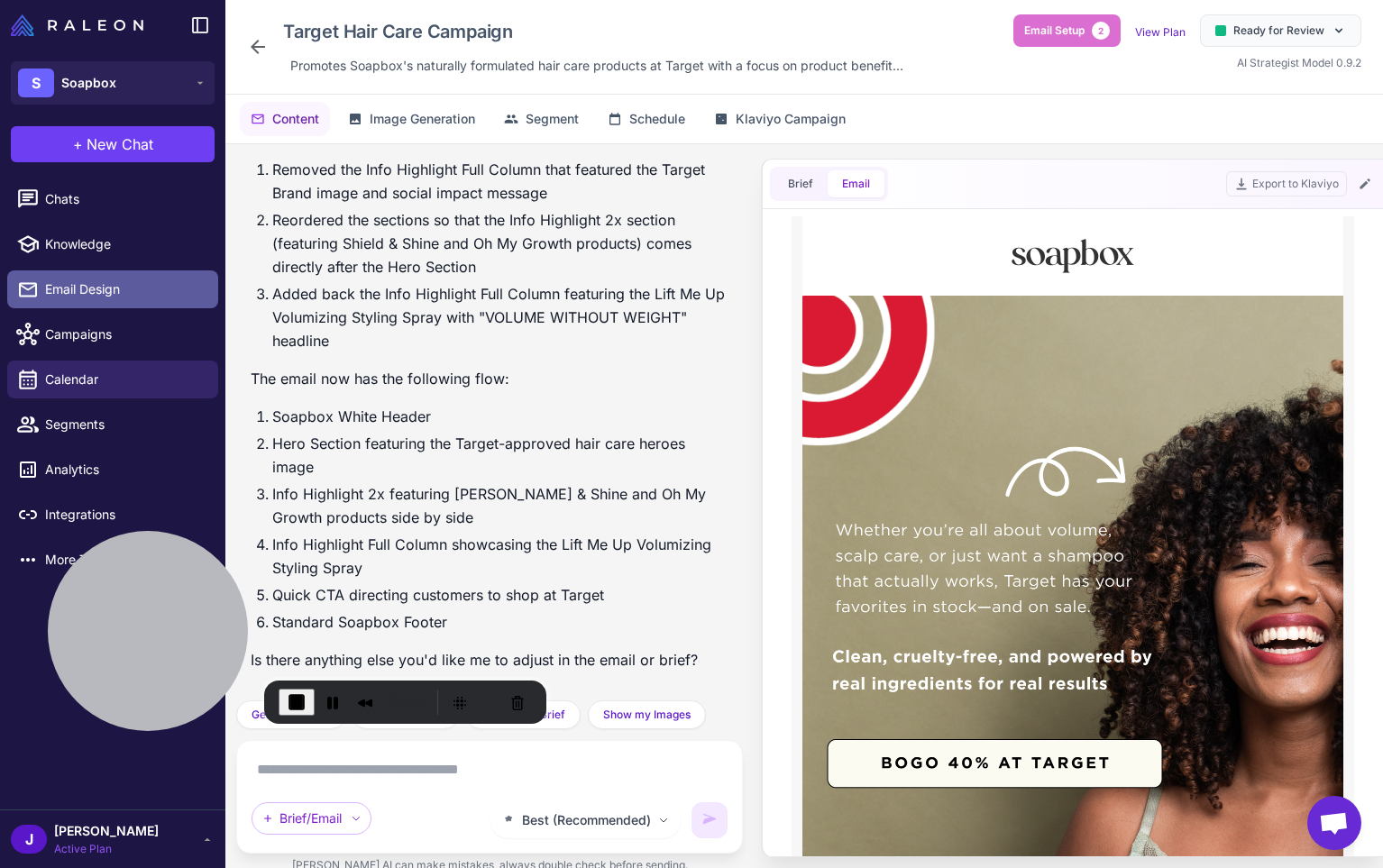
click at [91, 291] on span "Email Design" at bounding box center [125, 289] width 159 height 20
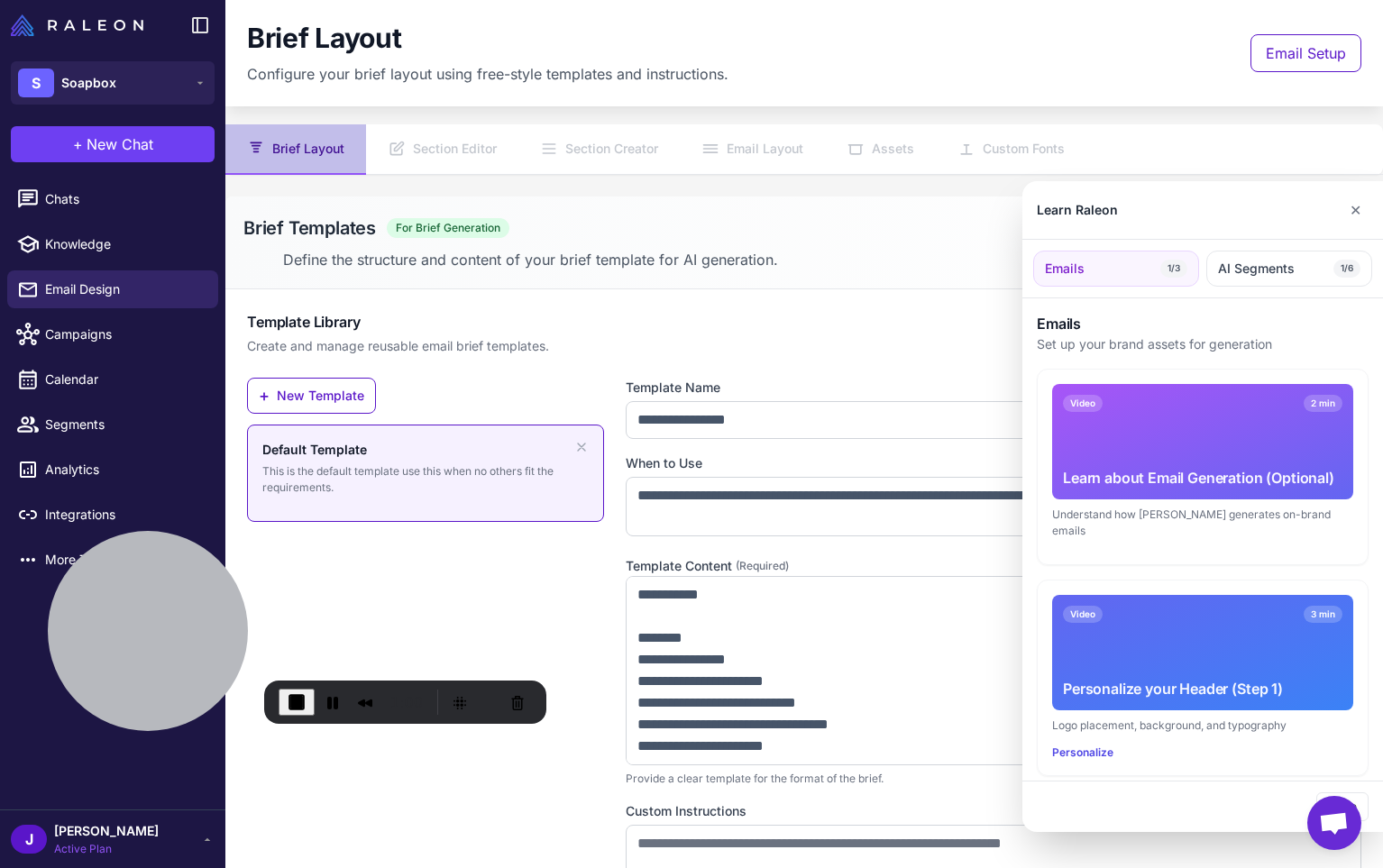
click at [438, 141] on div at bounding box center [691, 434] width 1383 height 868
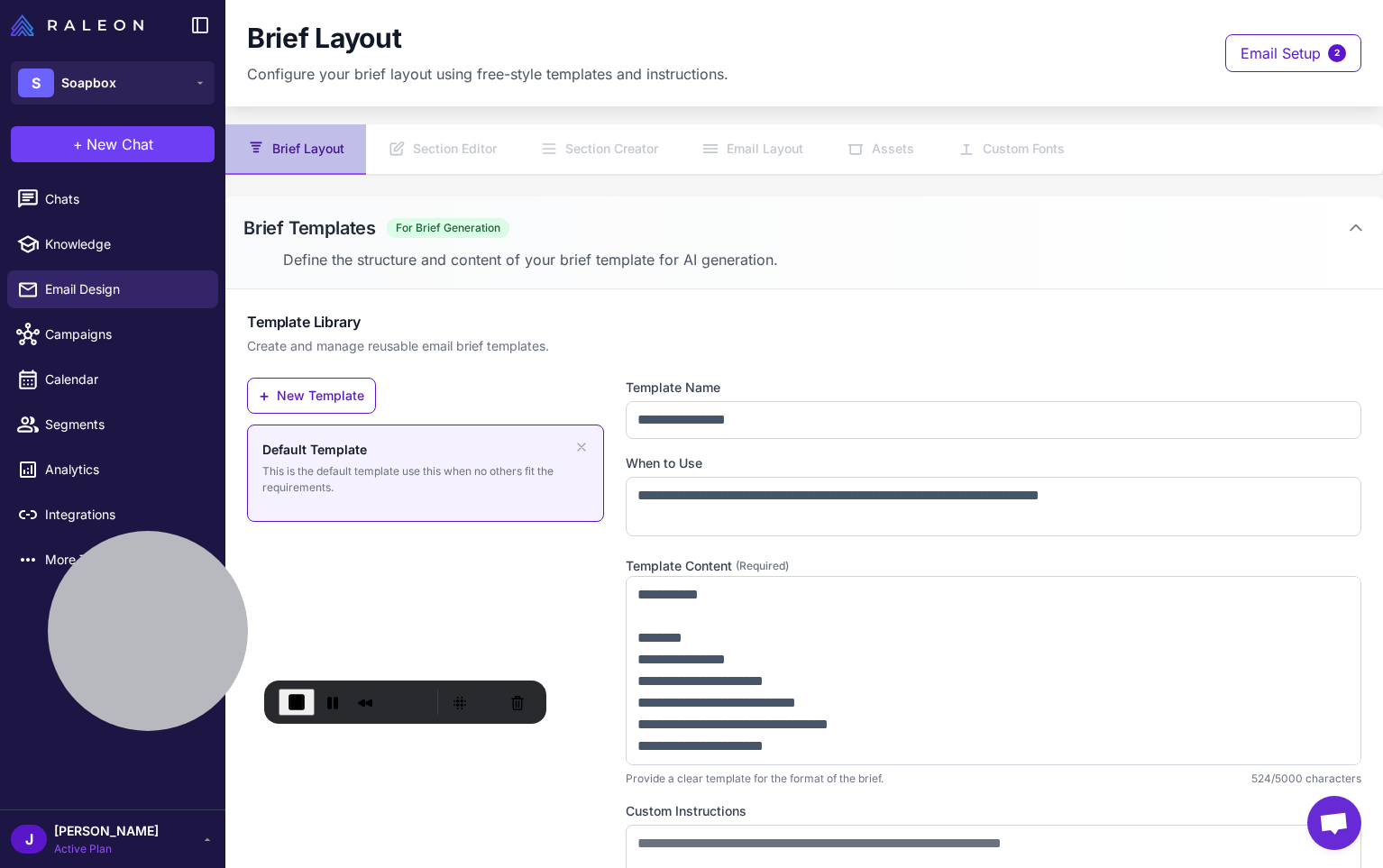
click at [449, 152] on nav "Brief Layout Section Editor Section Creator Email Layout Assets Custom Fonts" at bounding box center [804, 150] width 1158 height 50
click at [461, 148] on nav "Brief Layout Section Editor Section Creator Email Layout Assets Custom Fonts" at bounding box center [804, 150] width 1158 height 50
click at [459, 154] on nav "Brief Layout Section Editor Section Creator Email Layout Assets Custom Fonts" at bounding box center [804, 150] width 1158 height 50
click at [454, 150] on nav "Brief Layout Section Editor Section Creator Email Layout Assets Custom Fonts" at bounding box center [804, 150] width 1158 height 50
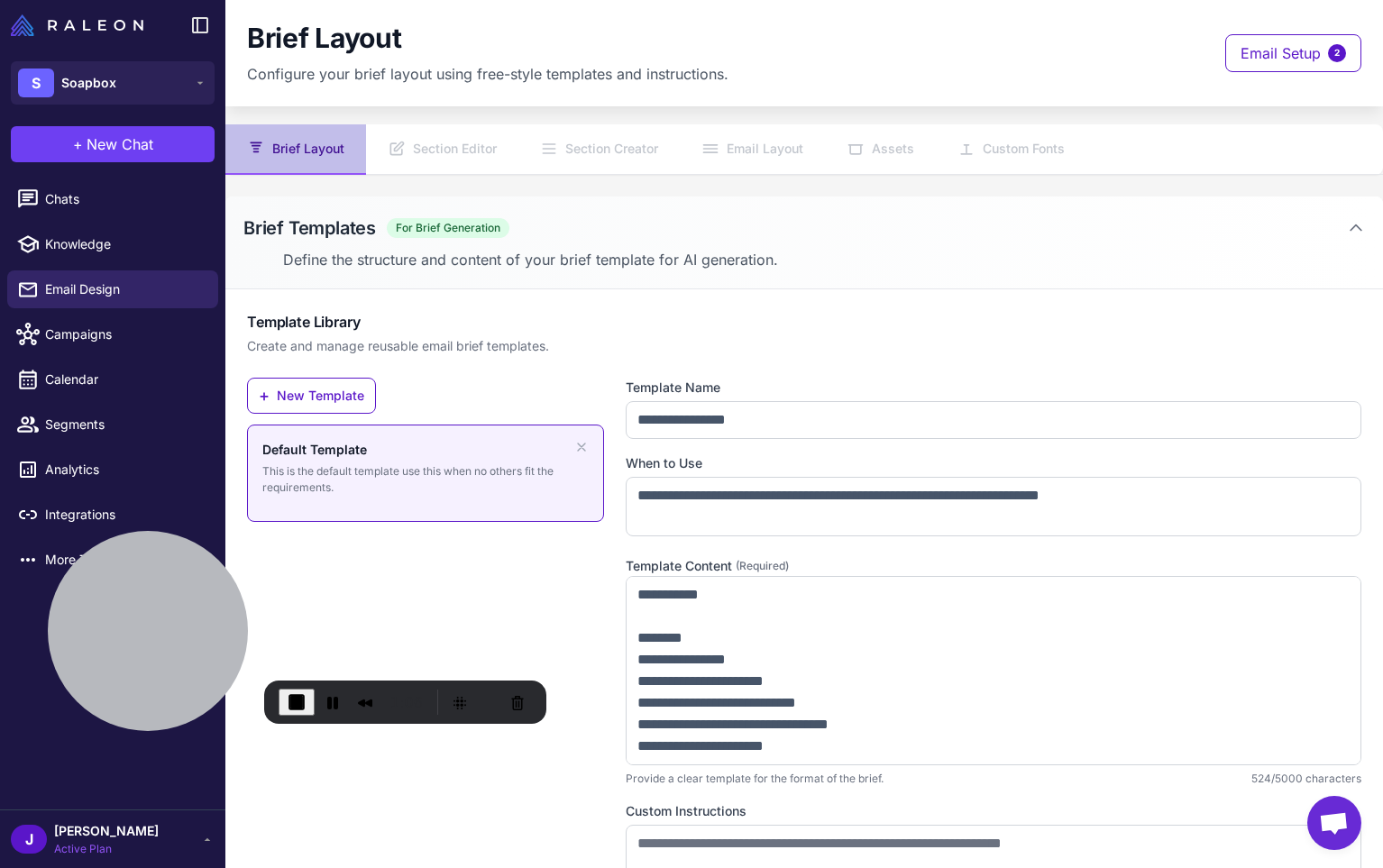
click at [394, 295] on div "**********" at bounding box center [804, 653] width 1158 height 729
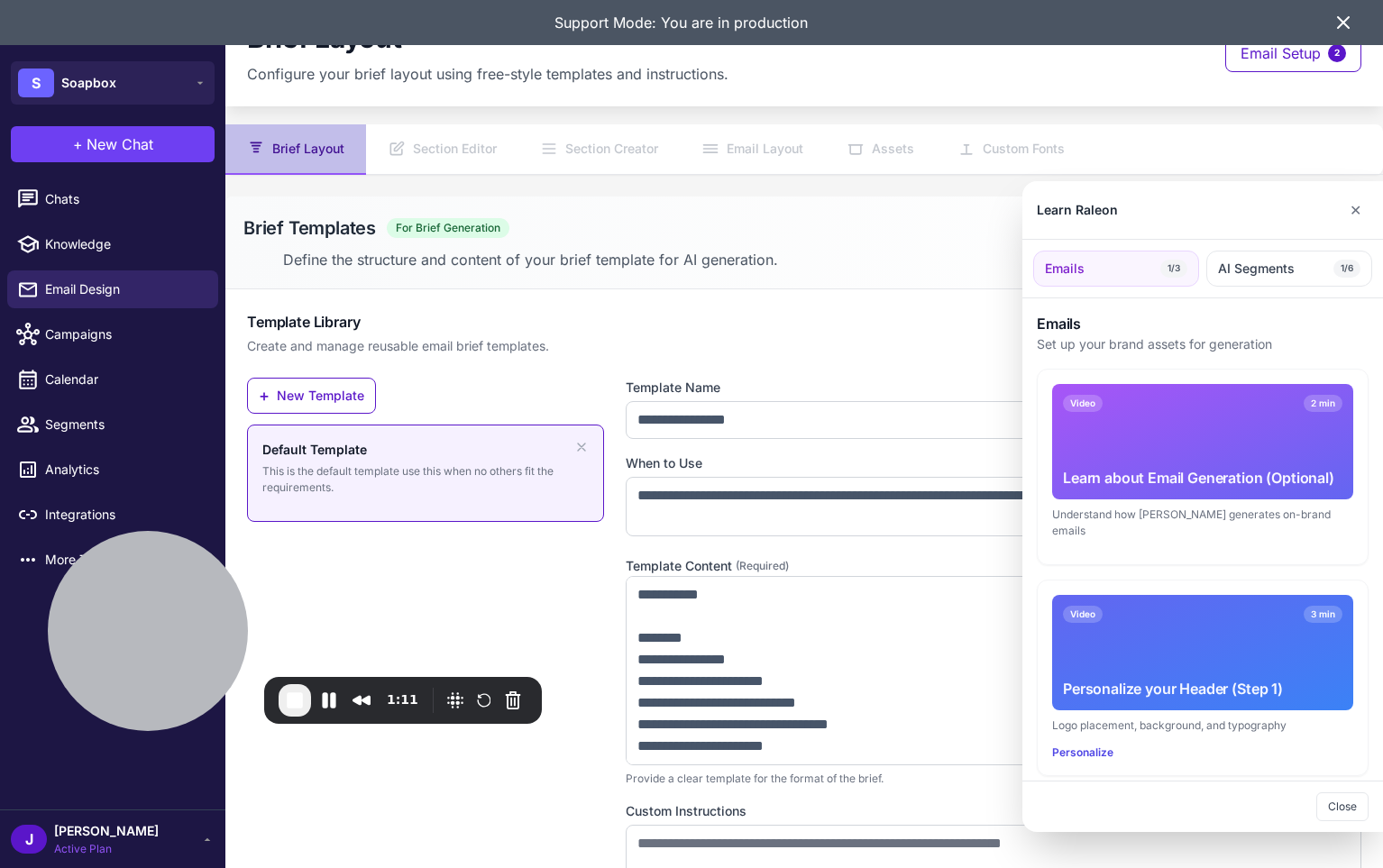
click at [467, 160] on div at bounding box center [691, 434] width 1383 height 868
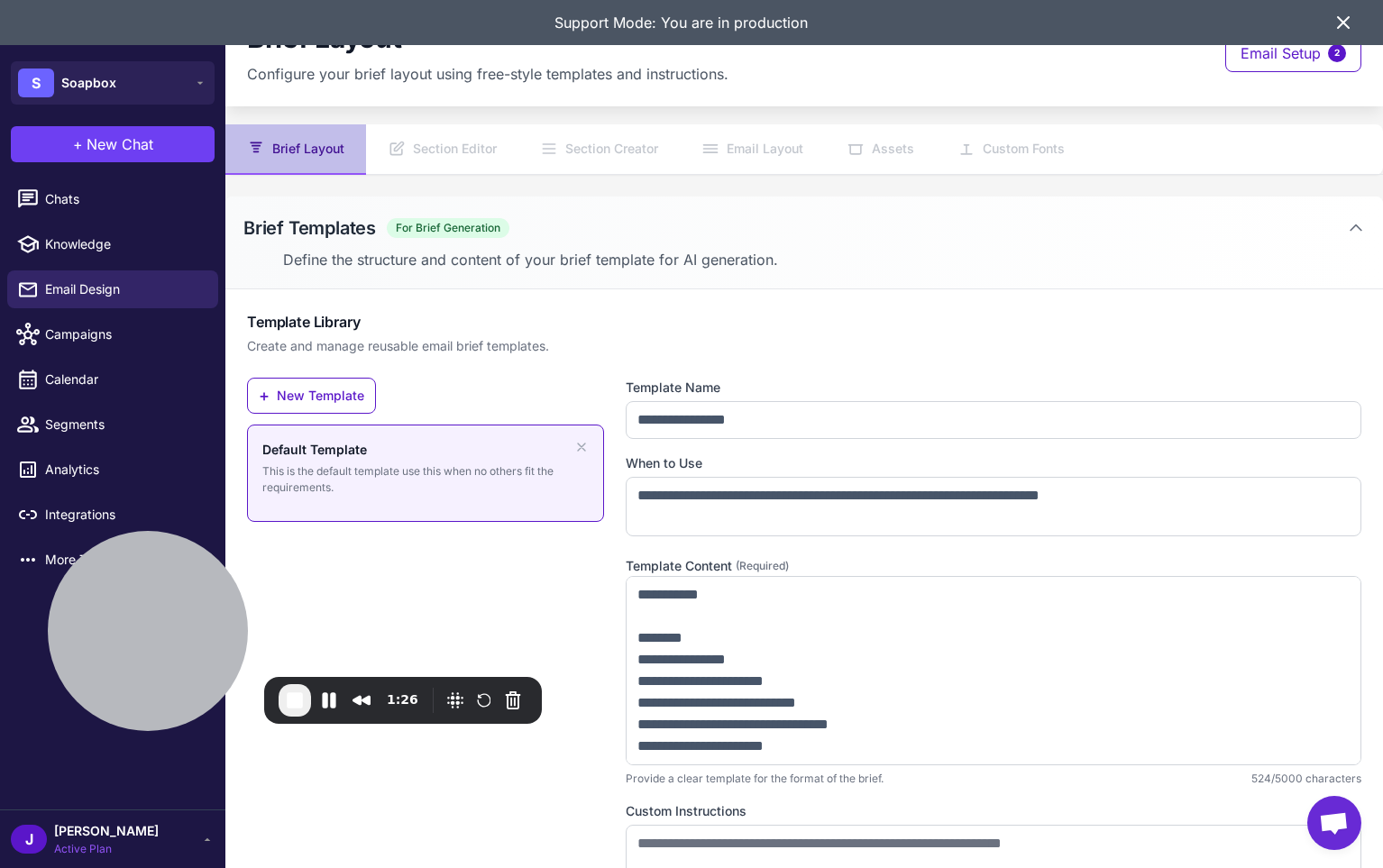
click at [1339, 25] on icon at bounding box center [1343, 22] width 11 height 11
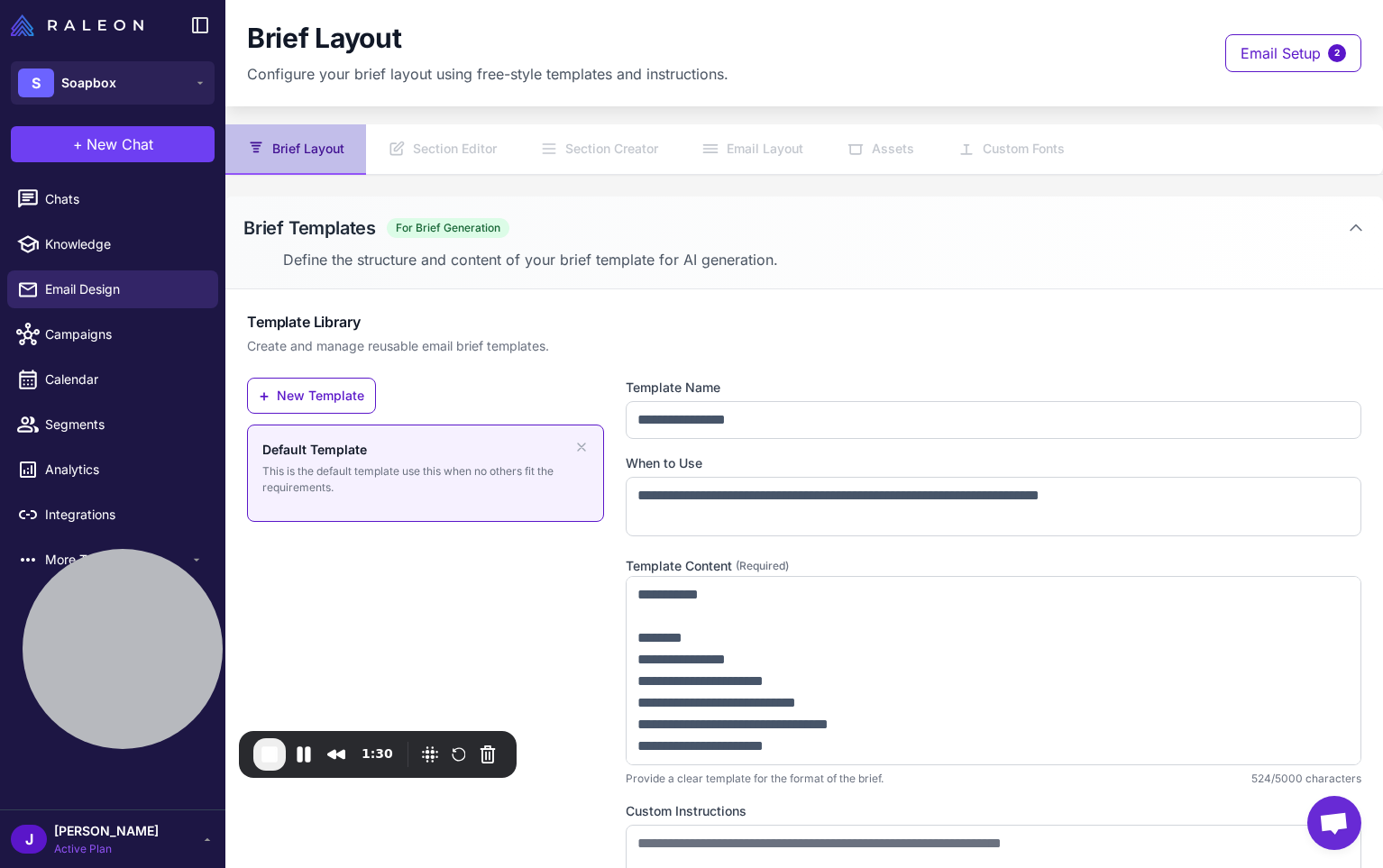
drag, startPoint x: 134, startPoint y: 611, endPoint x: 507, endPoint y: 278, distance: 500.0
click at [100, 702] on div at bounding box center [122, 648] width 200 height 200
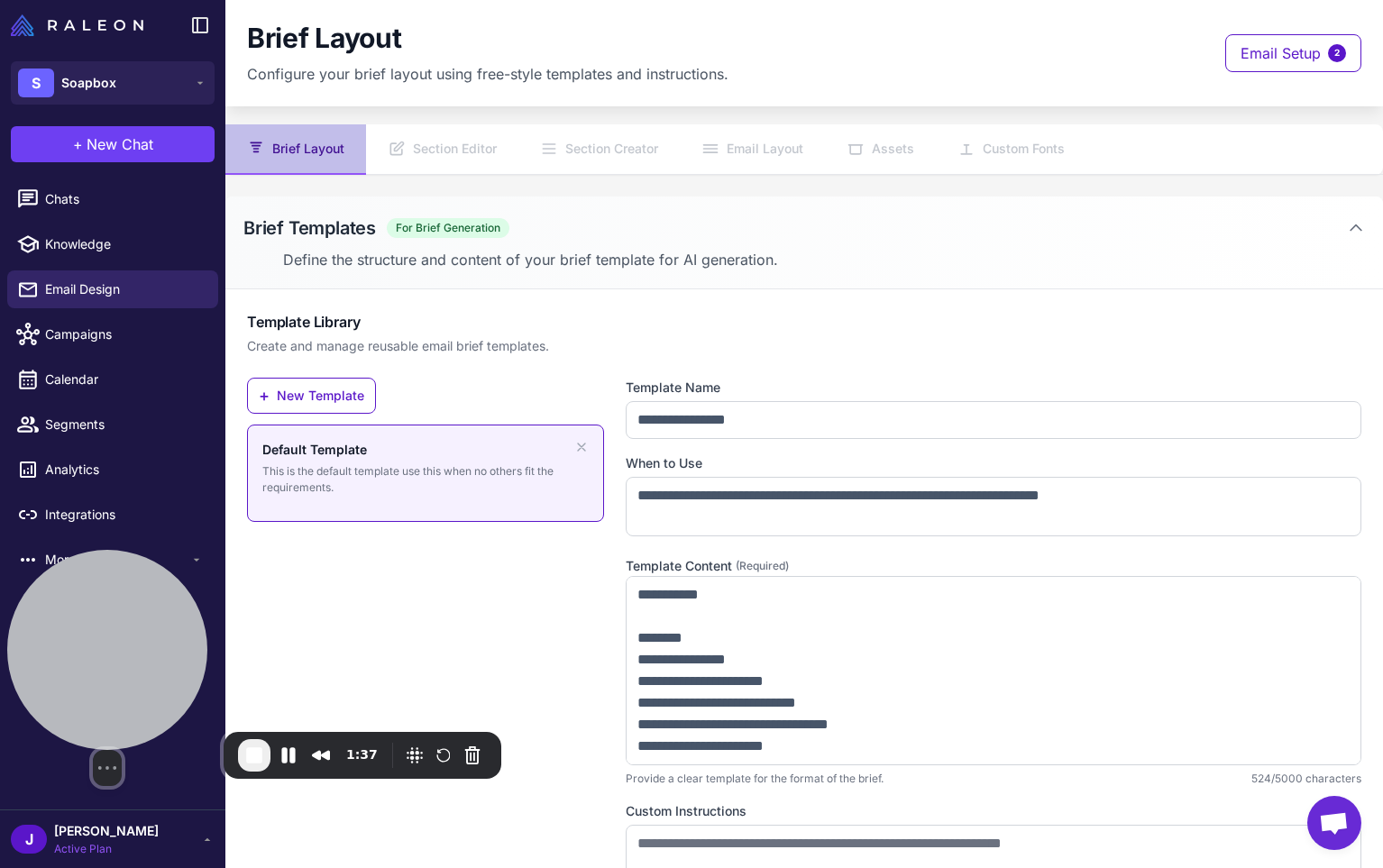
drag, startPoint x: 159, startPoint y: 714, endPoint x: 148, endPoint y: 677, distance: 38.6
click at [148, 677] on div at bounding box center [106, 649] width 200 height 200
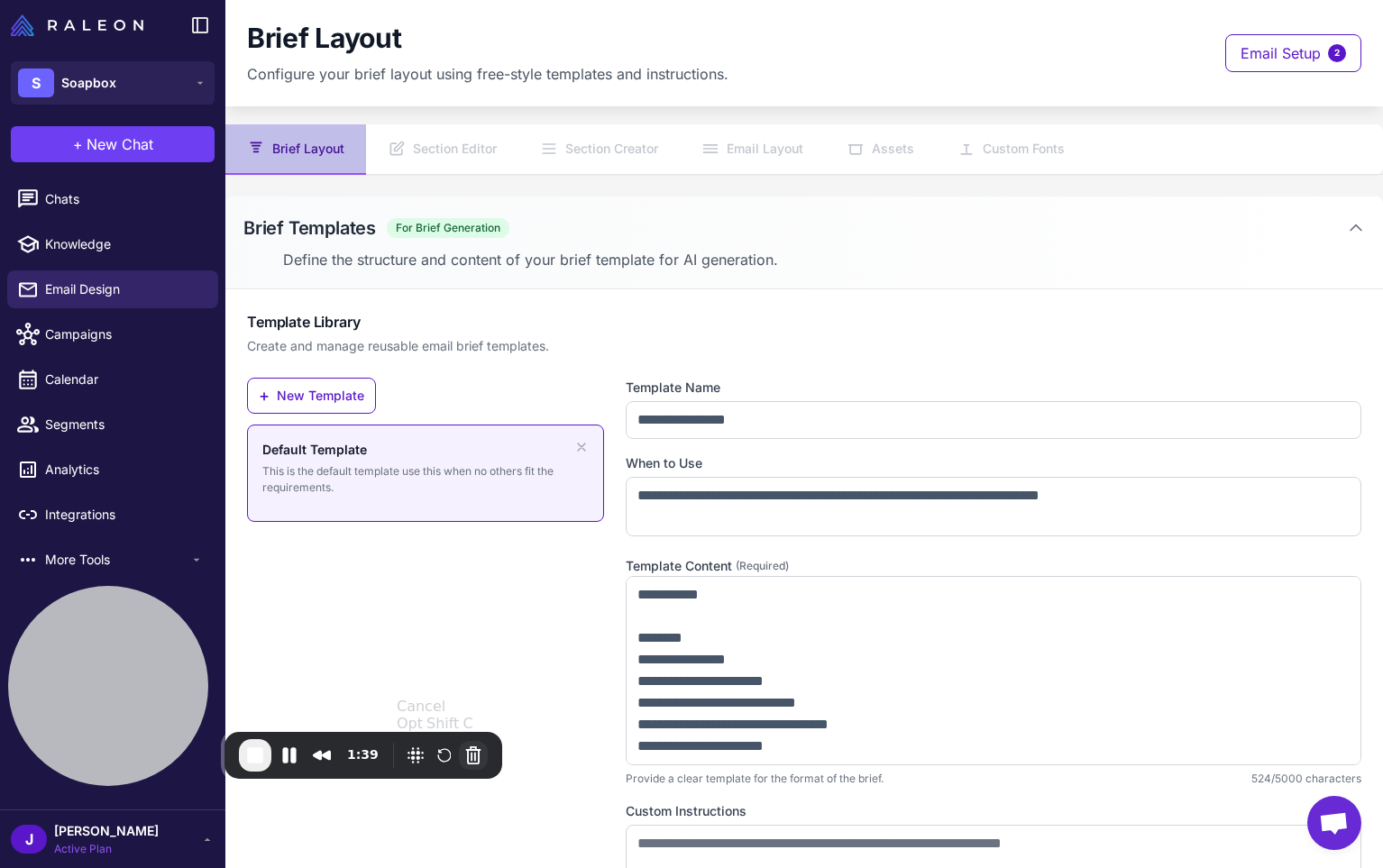
click at [472, 756] on button "Cancel Recording" at bounding box center [473, 756] width 29 height 29
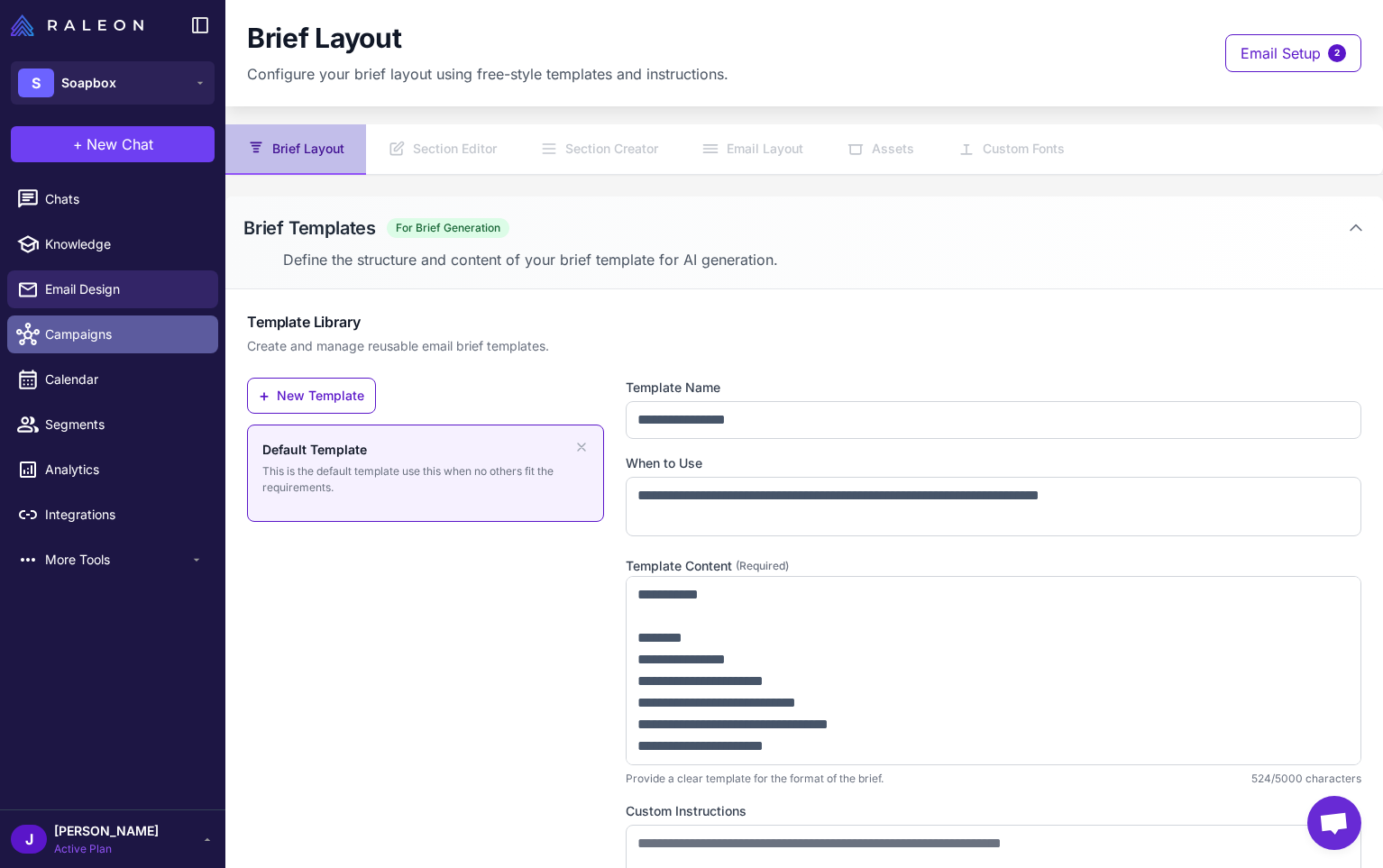
click at [89, 340] on span "Campaigns" at bounding box center [125, 334] width 159 height 20
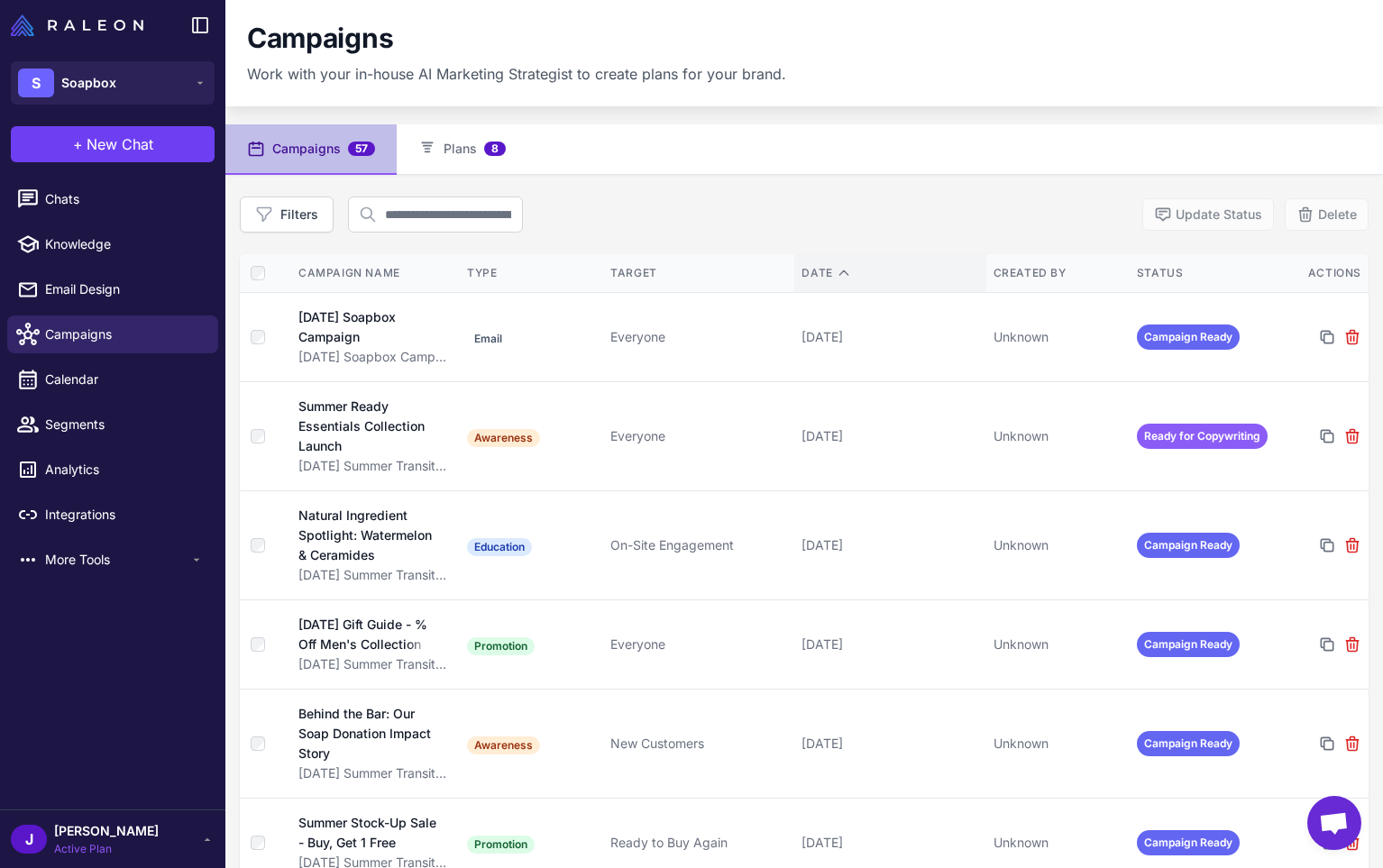
click at [819, 259] on th "Date" at bounding box center [890, 274] width 192 height 39
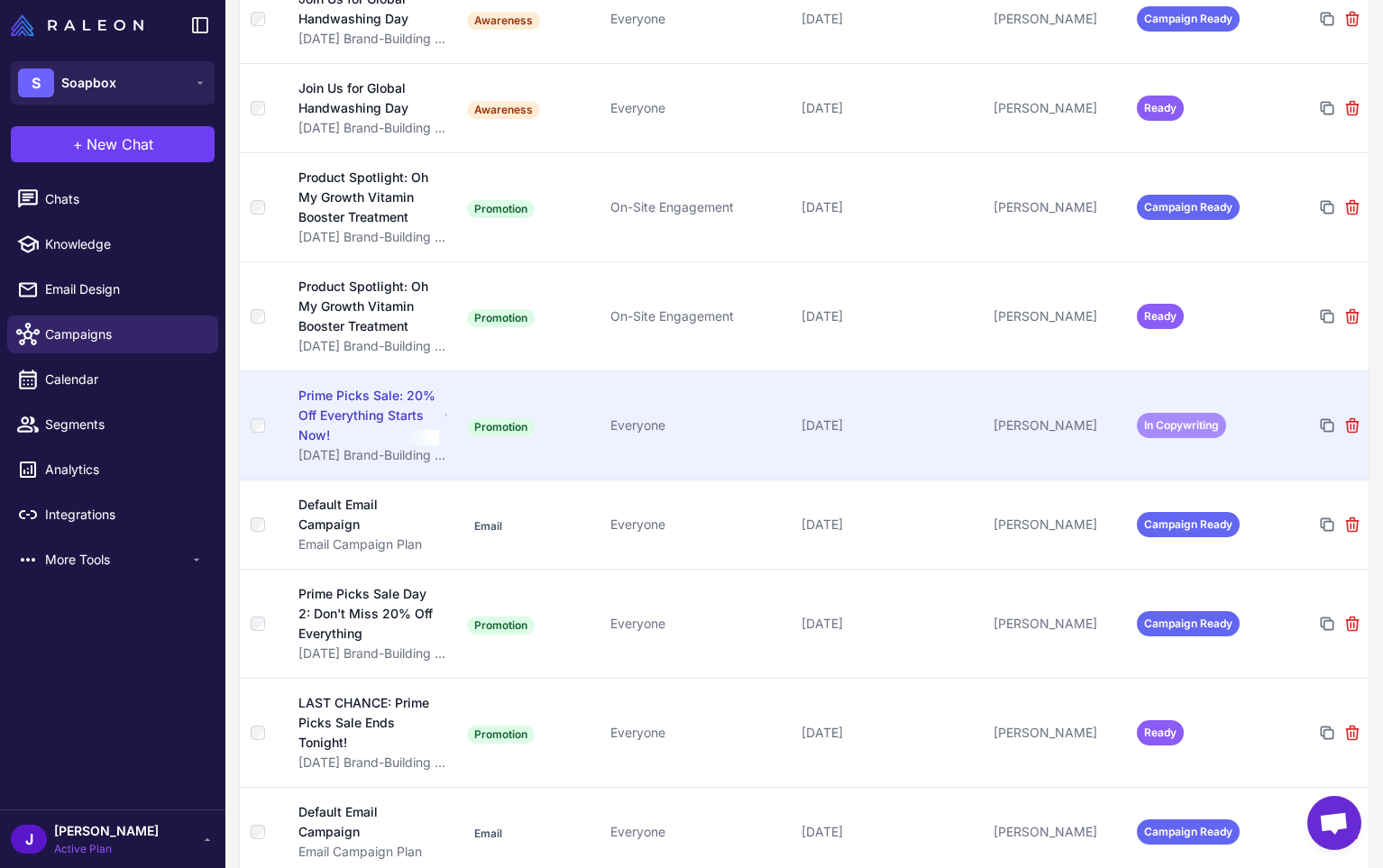
scroll to position [1236, 0]
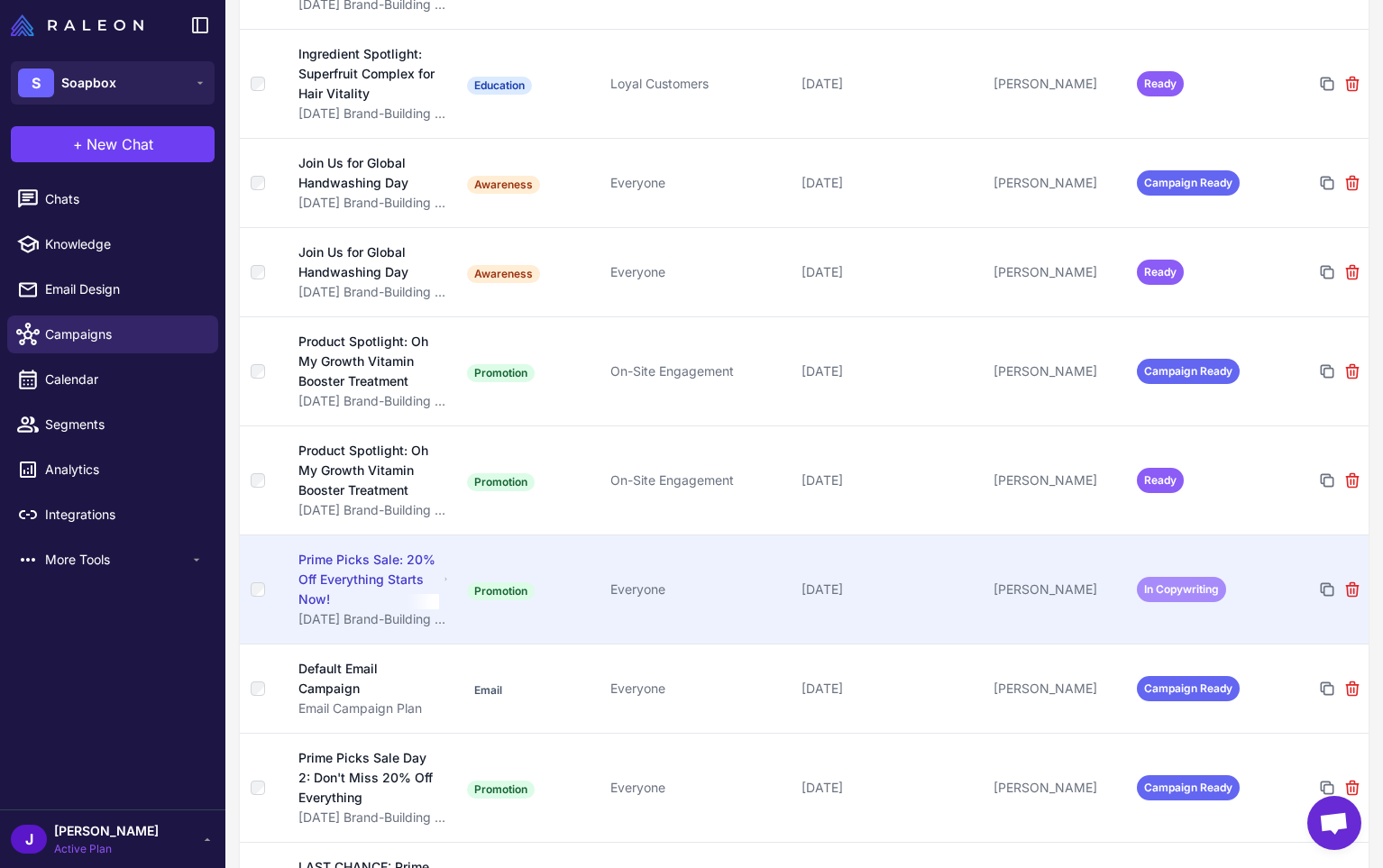
click at [853, 535] on td "October 8, 2025" at bounding box center [890, 589] width 192 height 109
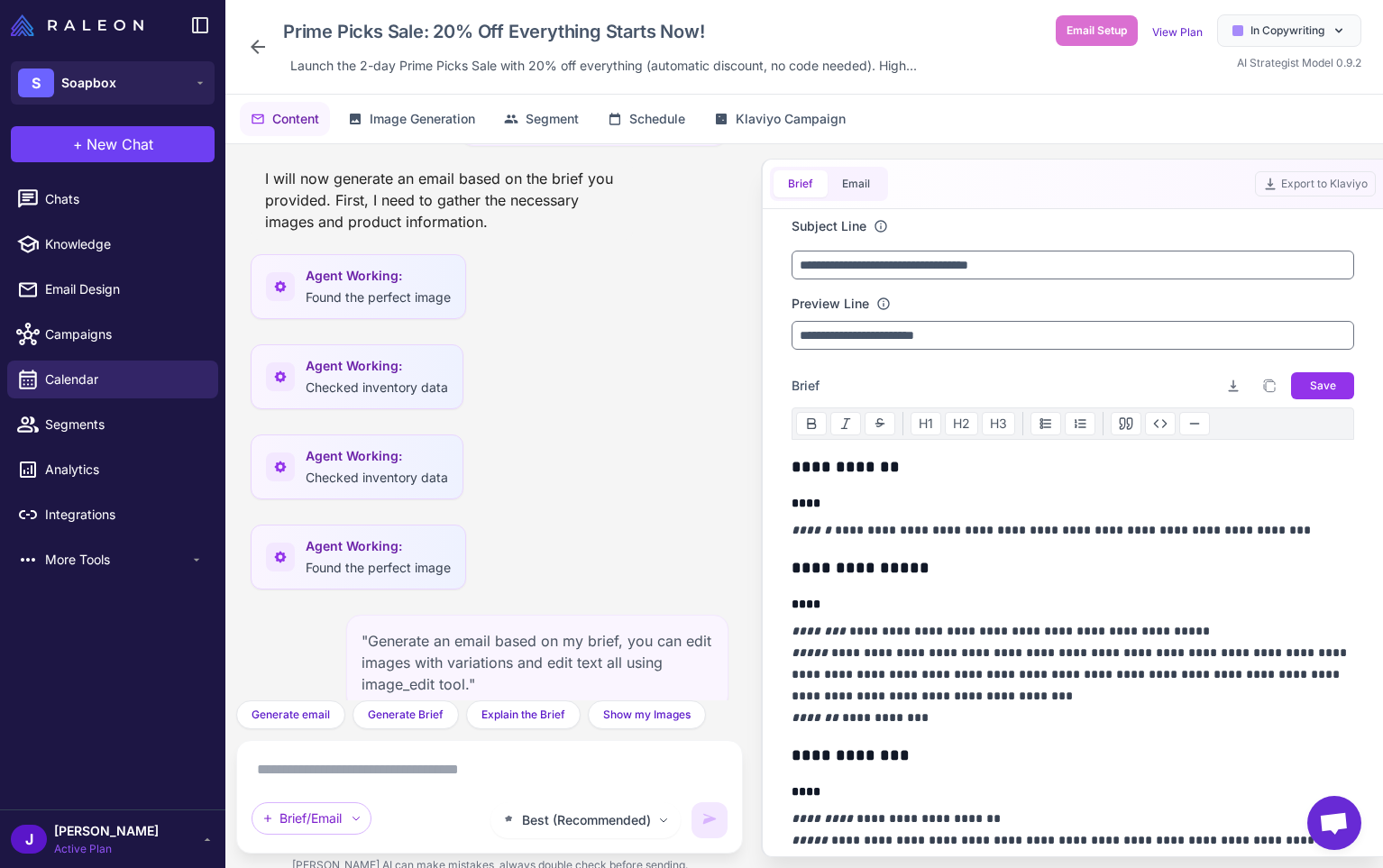
scroll to position [40792, 0]
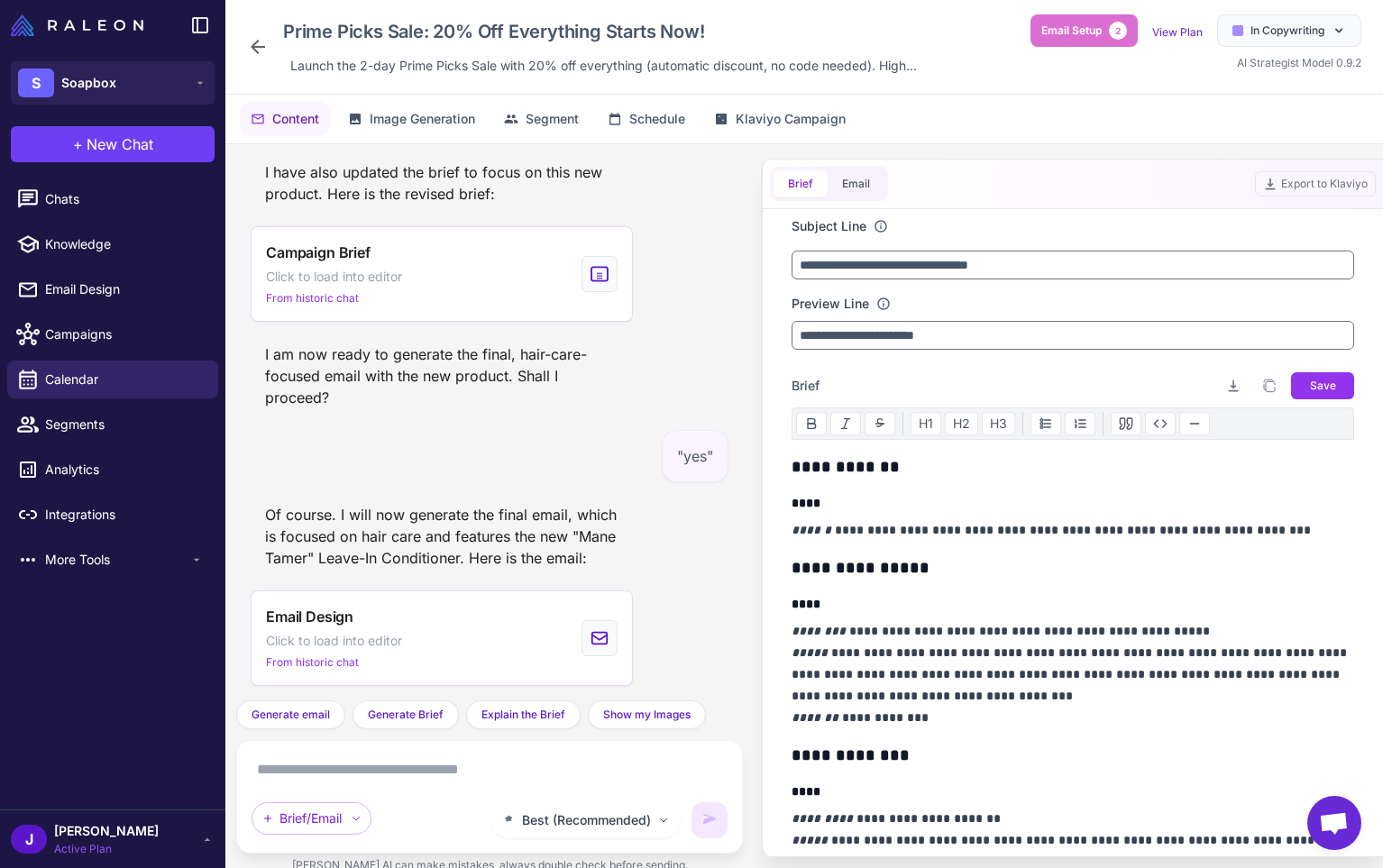
click at [853, 198] on div "Brief Email" at bounding box center [829, 183] width 118 height 34
click at [865, 187] on button "Email" at bounding box center [856, 184] width 57 height 27
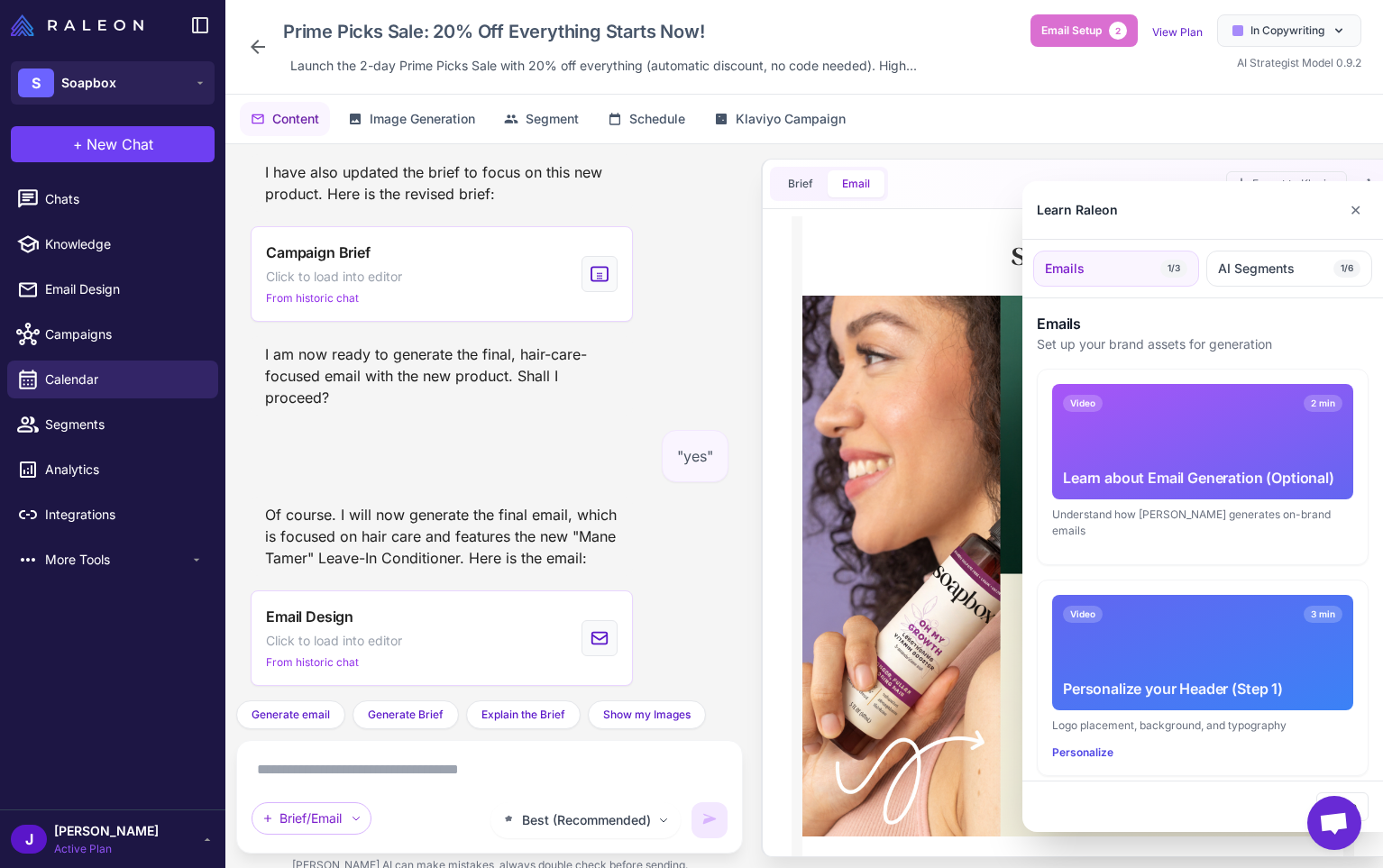
scroll to position [0, 0]
click at [1336, 207] on div "Learn Raleon ✕" at bounding box center [1203, 210] width 361 height 59
click at [1356, 211] on button "✕" at bounding box center [1355, 209] width 26 height 36
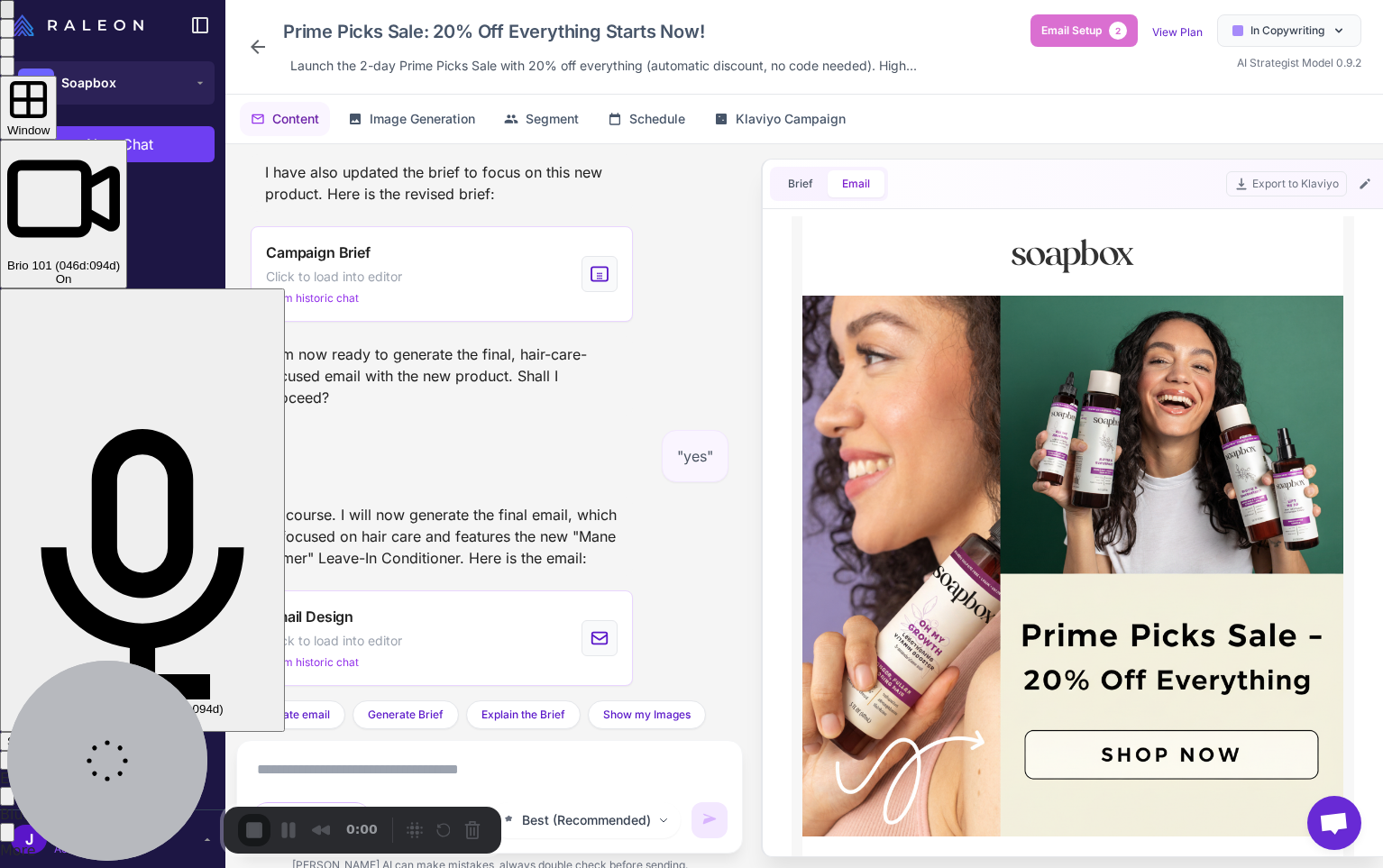
click at [91, 734] on span "Start Recording" at bounding box center [48, 741] width 84 height 14
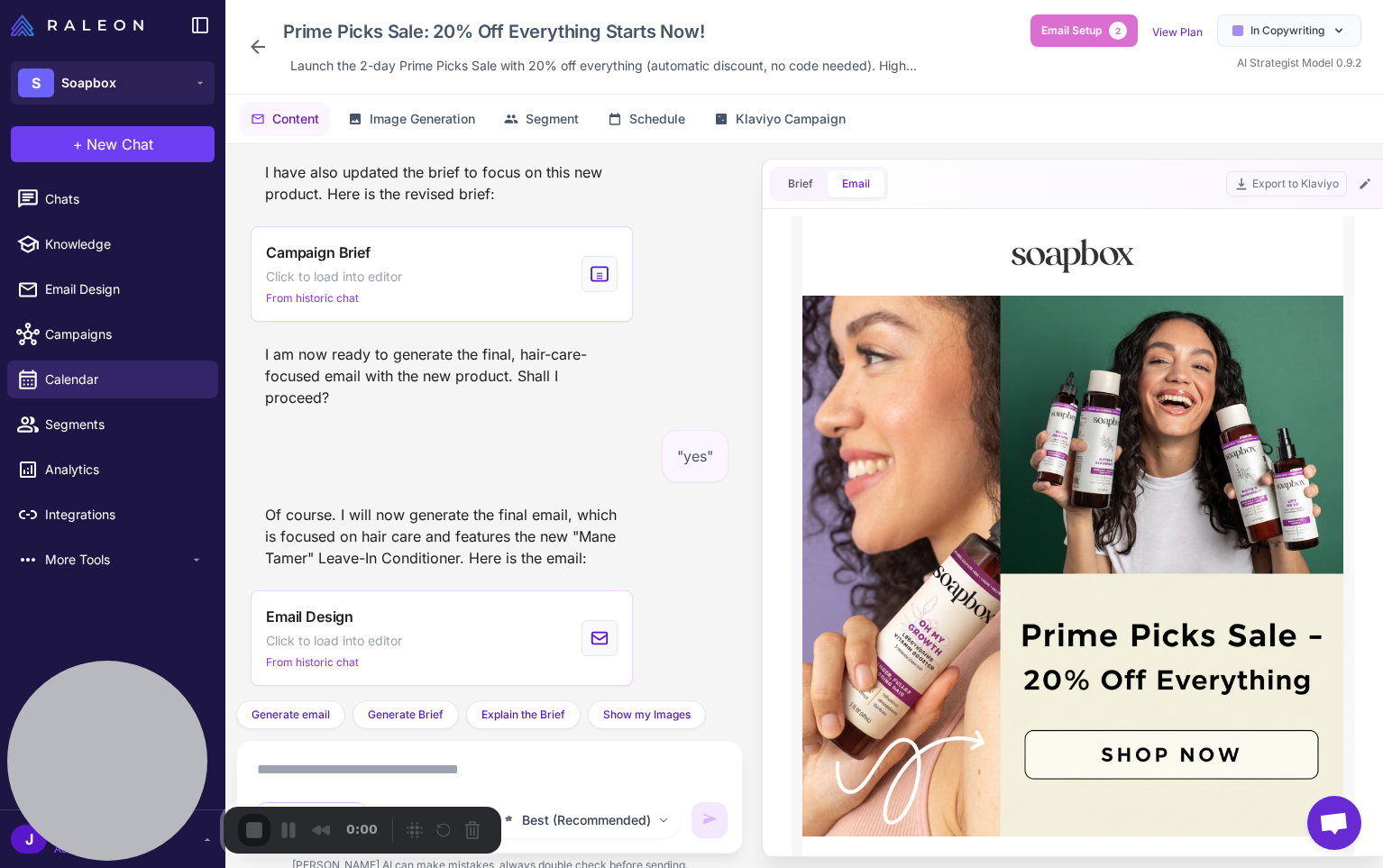
click at [1368, 180] on icon at bounding box center [1365, 184] width 15 height 15
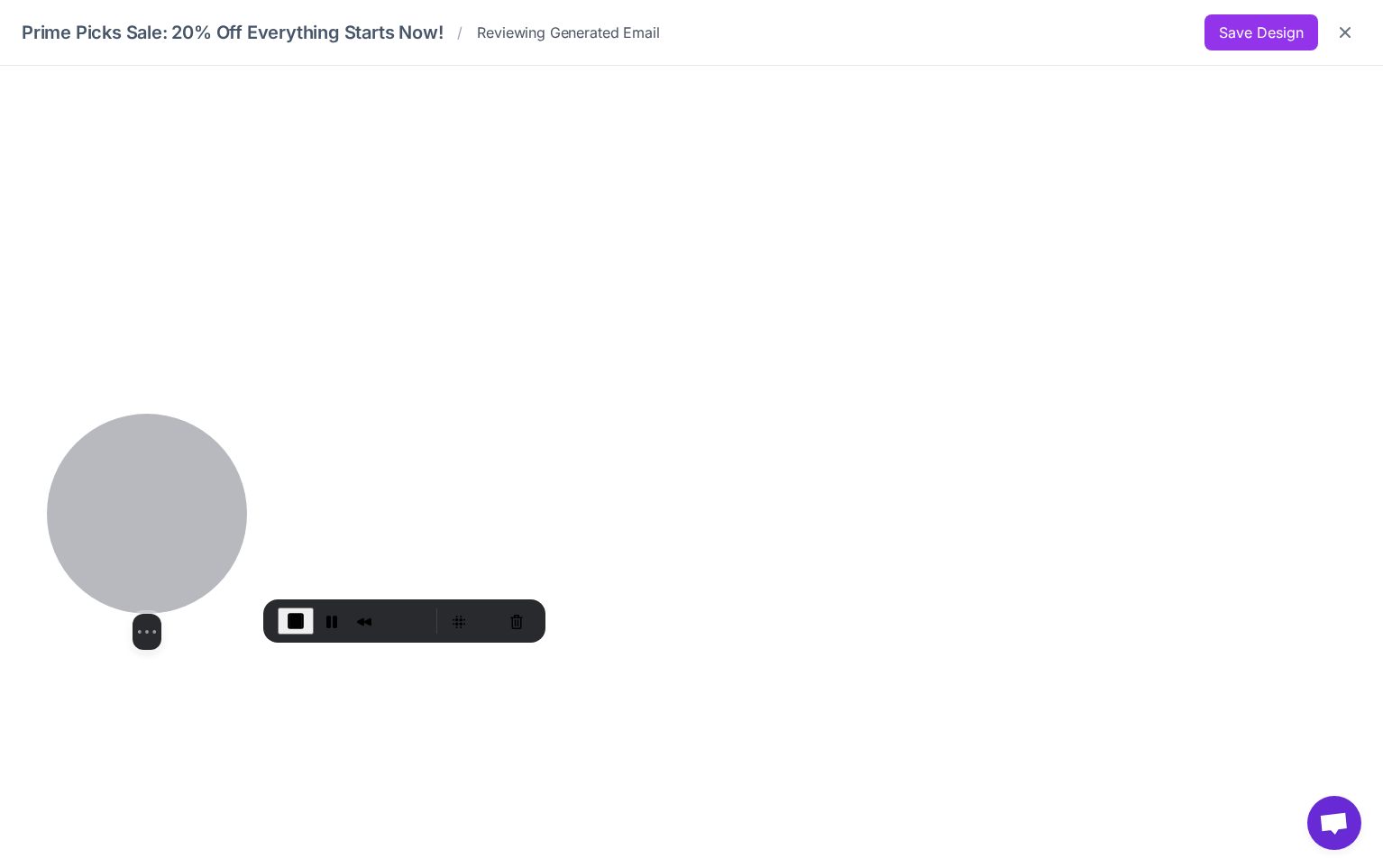
drag, startPoint x: 119, startPoint y: 707, endPoint x: 133, endPoint y: 477, distance: 230.4
click at [126, 414] on div at bounding box center [146, 514] width 200 height 200
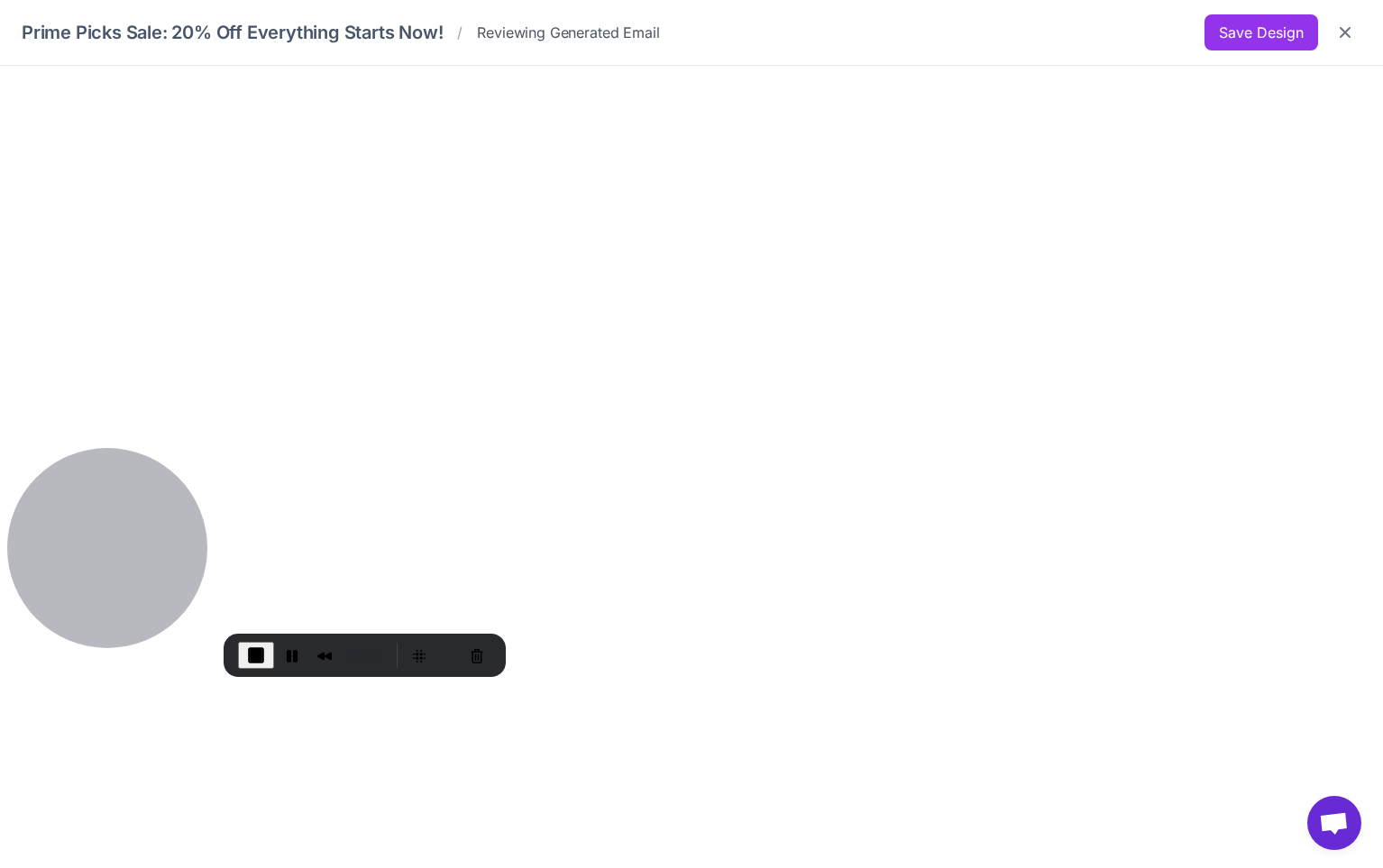
drag, startPoint x: 119, startPoint y: 375, endPoint x: 207, endPoint y: 616, distance: 256.6
click at [75, 549] on div at bounding box center [106, 548] width 200 height 200
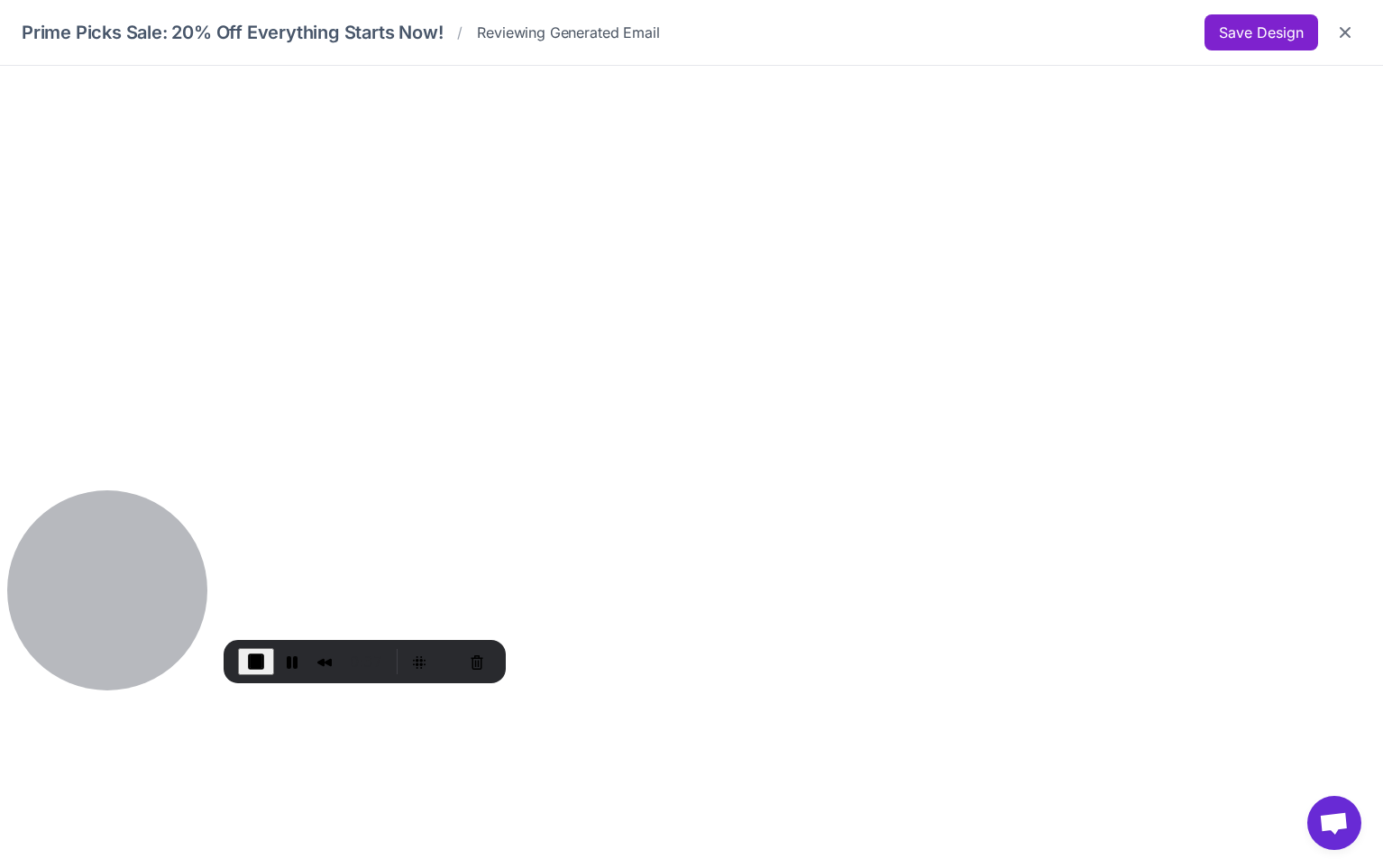
click at [1263, 29] on button "Save Design" at bounding box center [1261, 32] width 113 height 36
click at [1346, 26] on icon "Close" at bounding box center [1345, 32] width 18 height 18
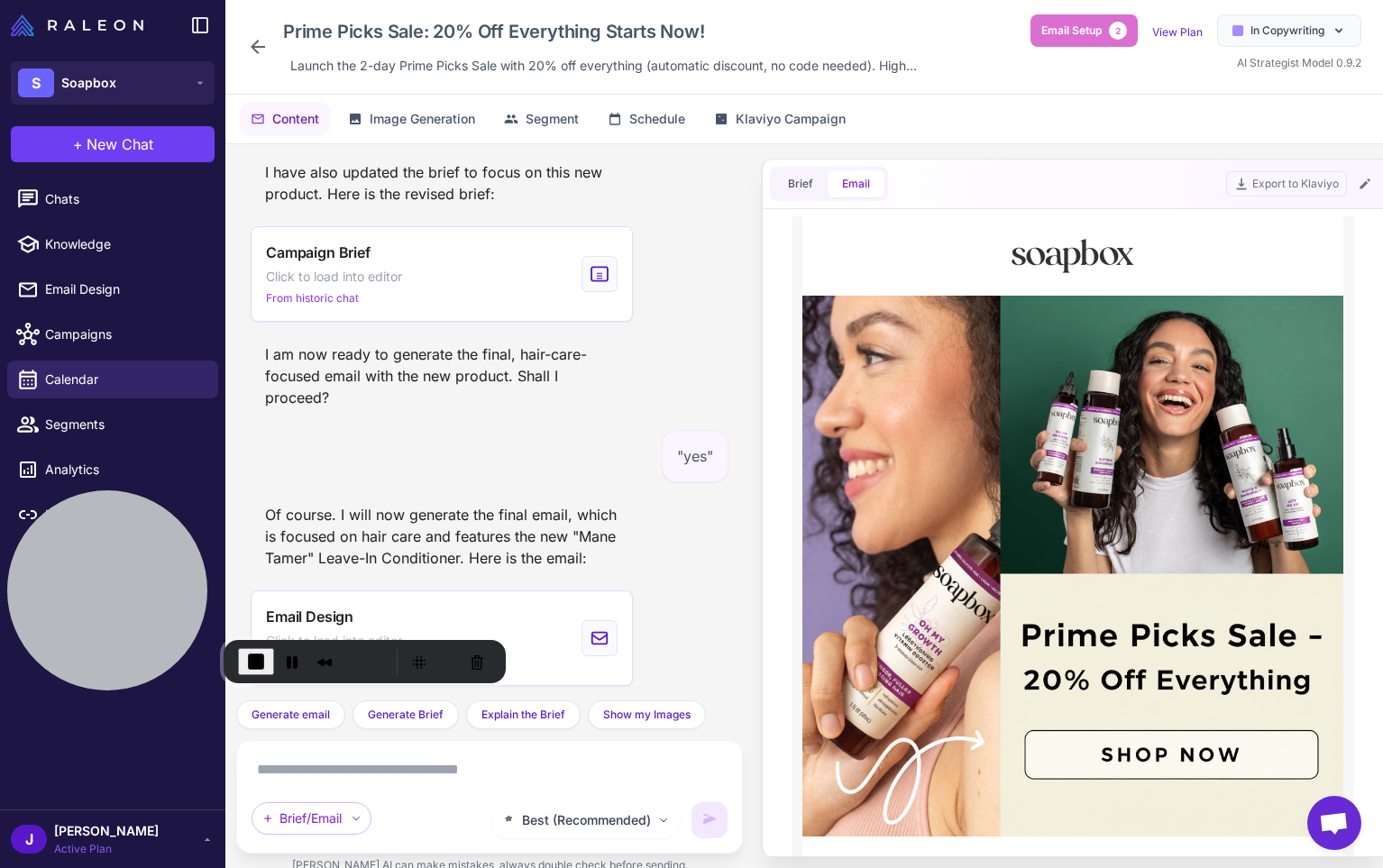
click at [601, 538] on div "Of course. I will now generate the final email, which is focused on hair care a…" at bounding box center [441, 536] width 382 height 79
click at [600, 538] on div "Of course. I will now generate the final email, which is focused on hair care a…" at bounding box center [441, 536] width 382 height 79
click at [586, 547] on div "Of course. I will now generate the final email, which is focused on hair care a…" at bounding box center [441, 536] width 382 height 79
click at [555, 553] on div "Of course. I will now generate the final email, which is focused on hair care a…" at bounding box center [441, 536] width 382 height 79
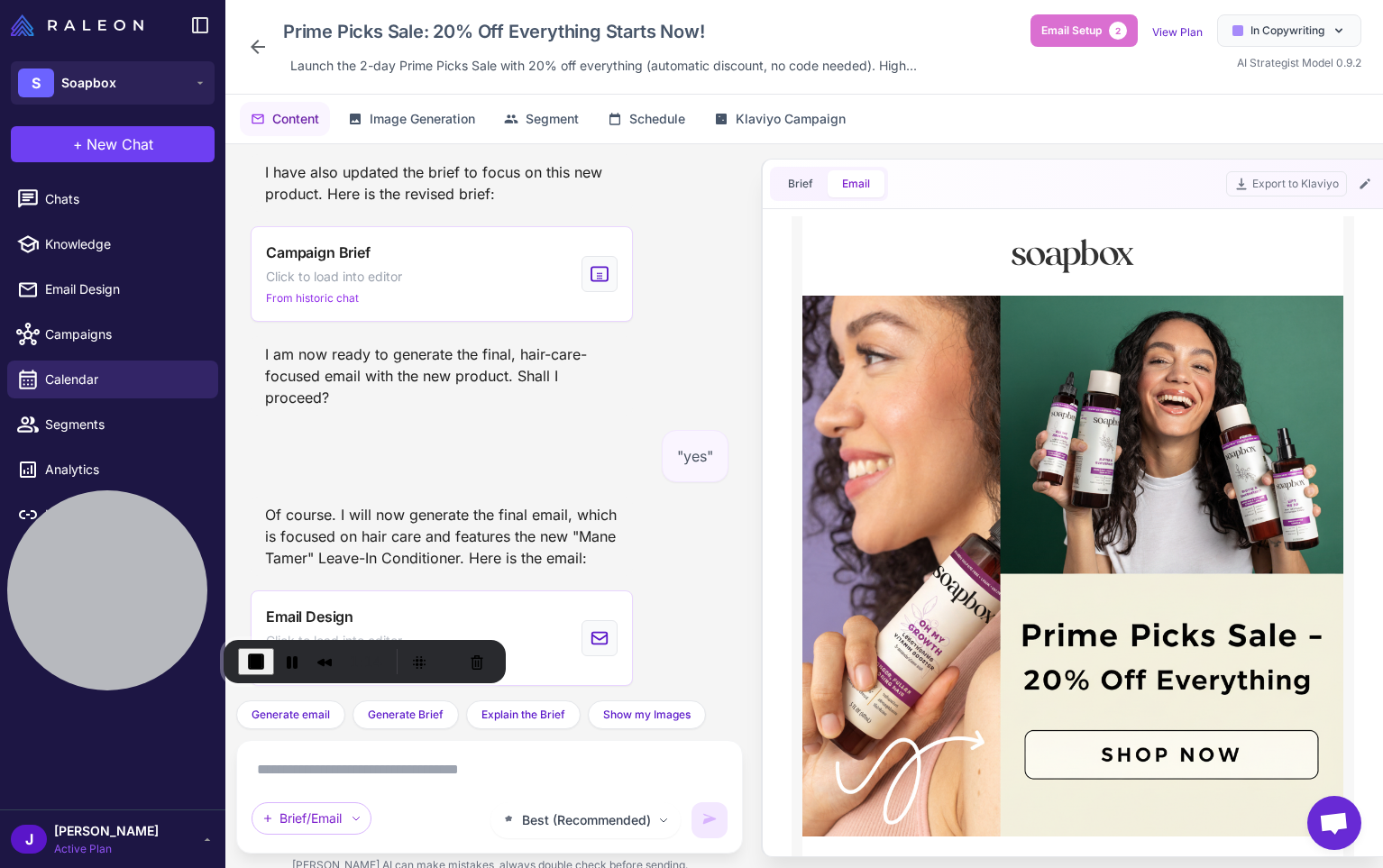
click at [583, 544] on div "Of course. I will now generate the final email, which is focused on hair care a…" at bounding box center [441, 536] width 382 height 79
click at [266, 671] on button "End Recording" at bounding box center [256, 662] width 36 height 27
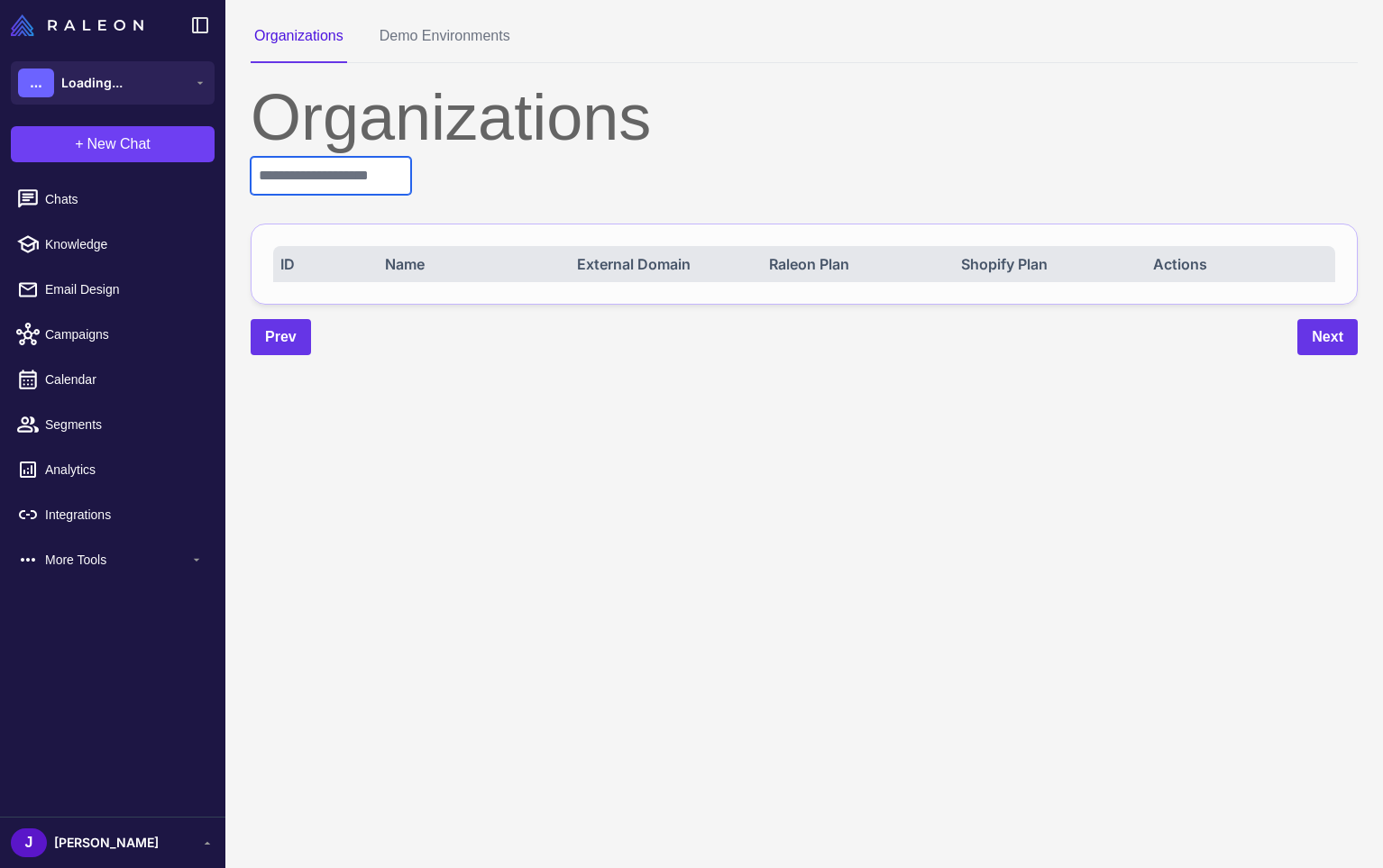
click at [316, 182] on input "text" at bounding box center [331, 175] width 161 height 38
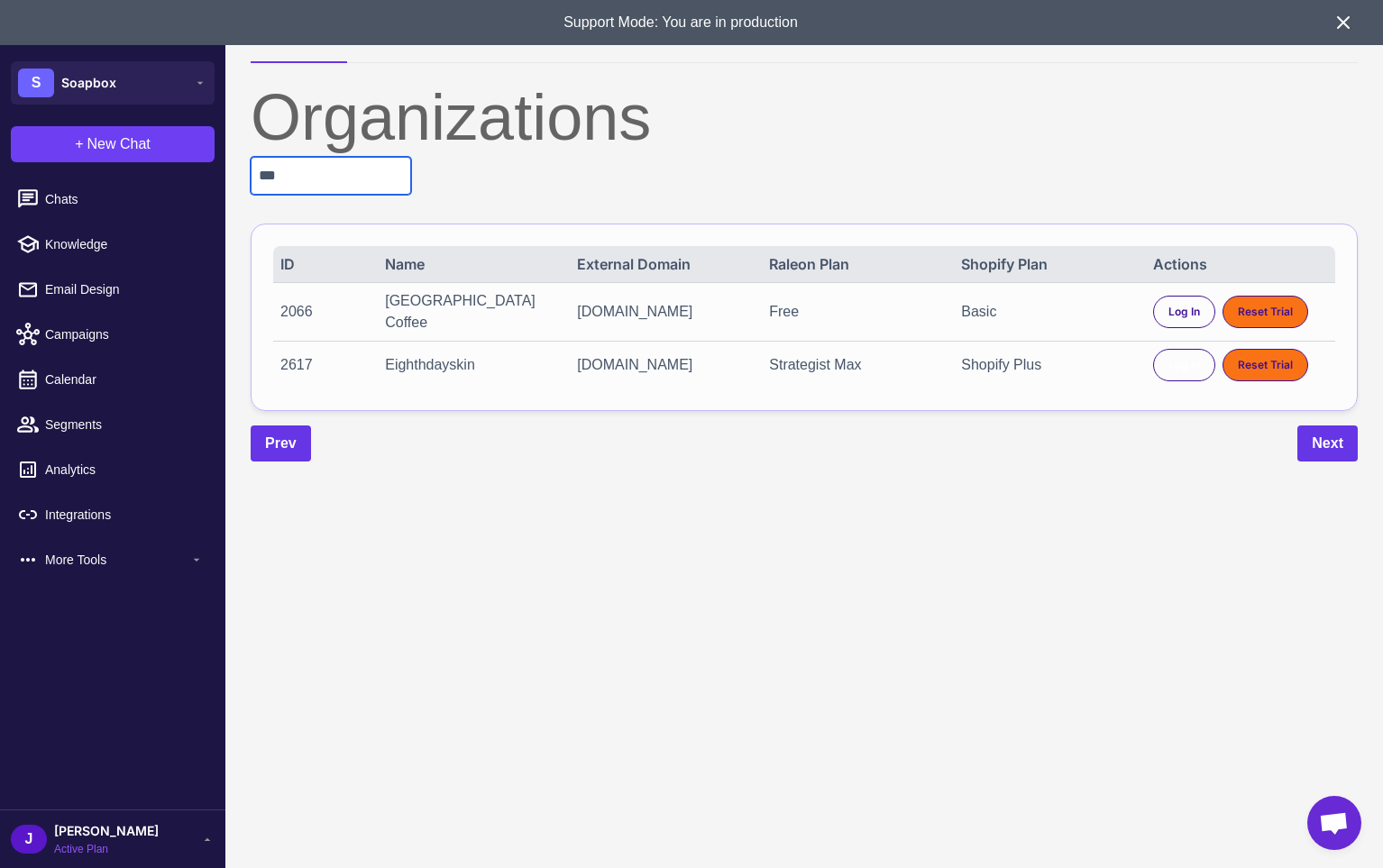
type input "***"
click at [1144, 378] on div "2617 Eighthdayskin eighthdayskincare.myshopify.com Strategist Max Shopify Plus …" at bounding box center [804, 364] width 1063 height 47
click at [1198, 354] on div "Log In" at bounding box center [1185, 366] width 62 height 33
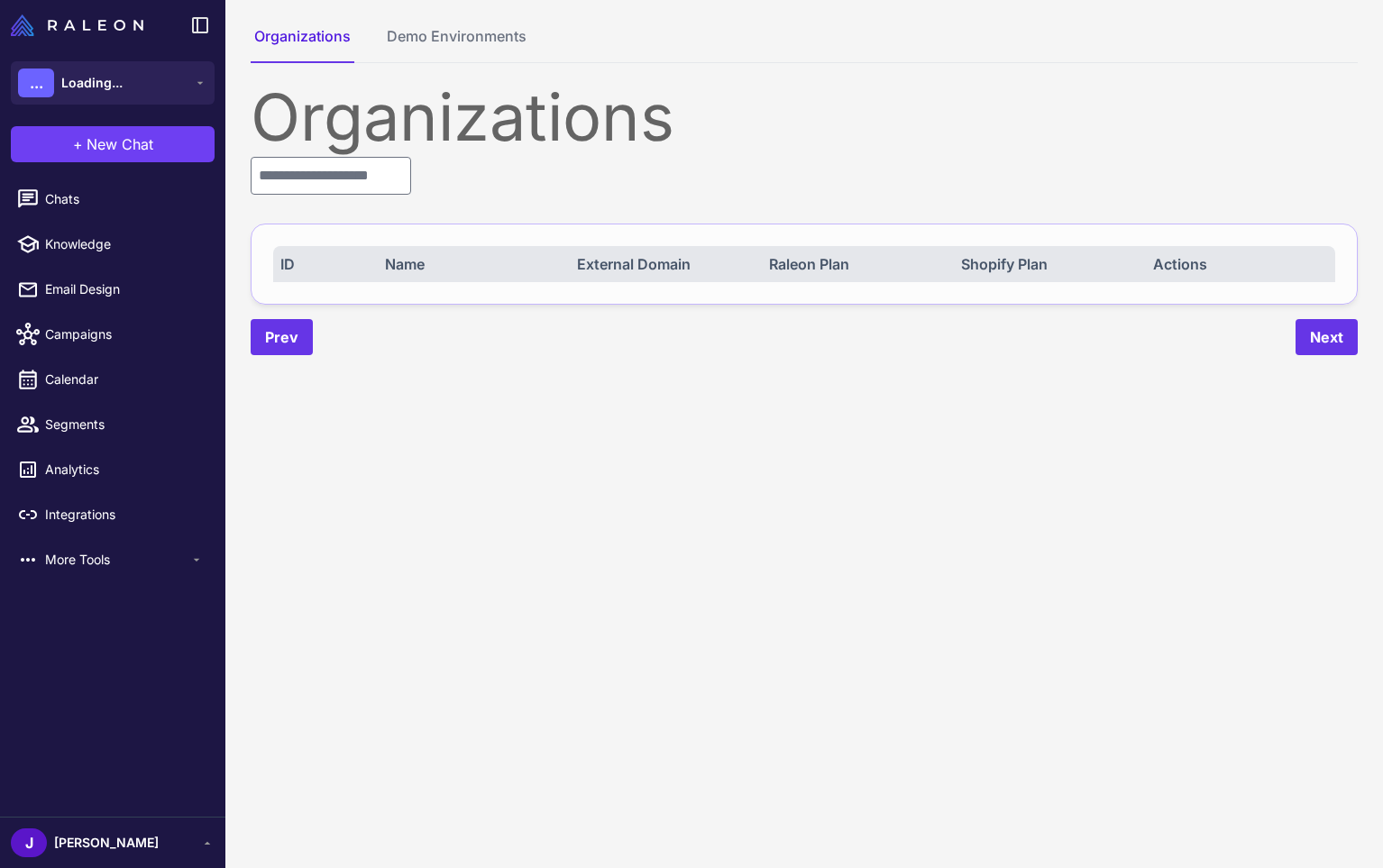
click at [109, 844] on div "[PERSON_NAME]" at bounding box center [112, 843] width 204 height 29
click at [93, 760] on div "Chats Knowledge Email Design Campaigns Calendar Segments Analytics Integrations" at bounding box center [112, 494] width 225 height 644
click at [105, 826] on div "[PERSON_NAME]" at bounding box center [112, 842] width 225 height 51
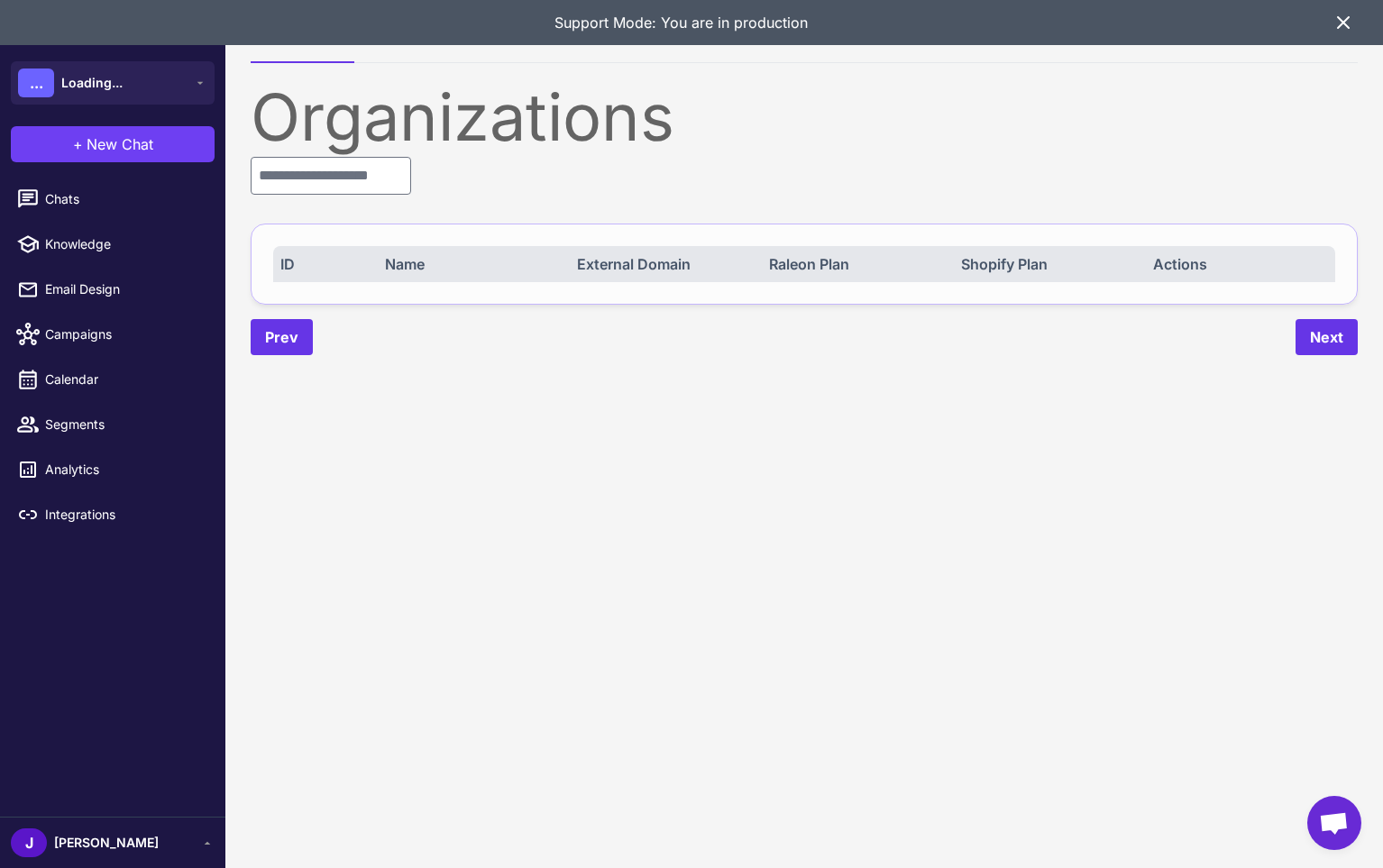
drag, startPoint x: 75, startPoint y: 841, endPoint x: 76, endPoint y: 810, distance: 31.0
click at [75, 841] on span "[PERSON_NAME]" at bounding box center [106, 843] width 105 height 20
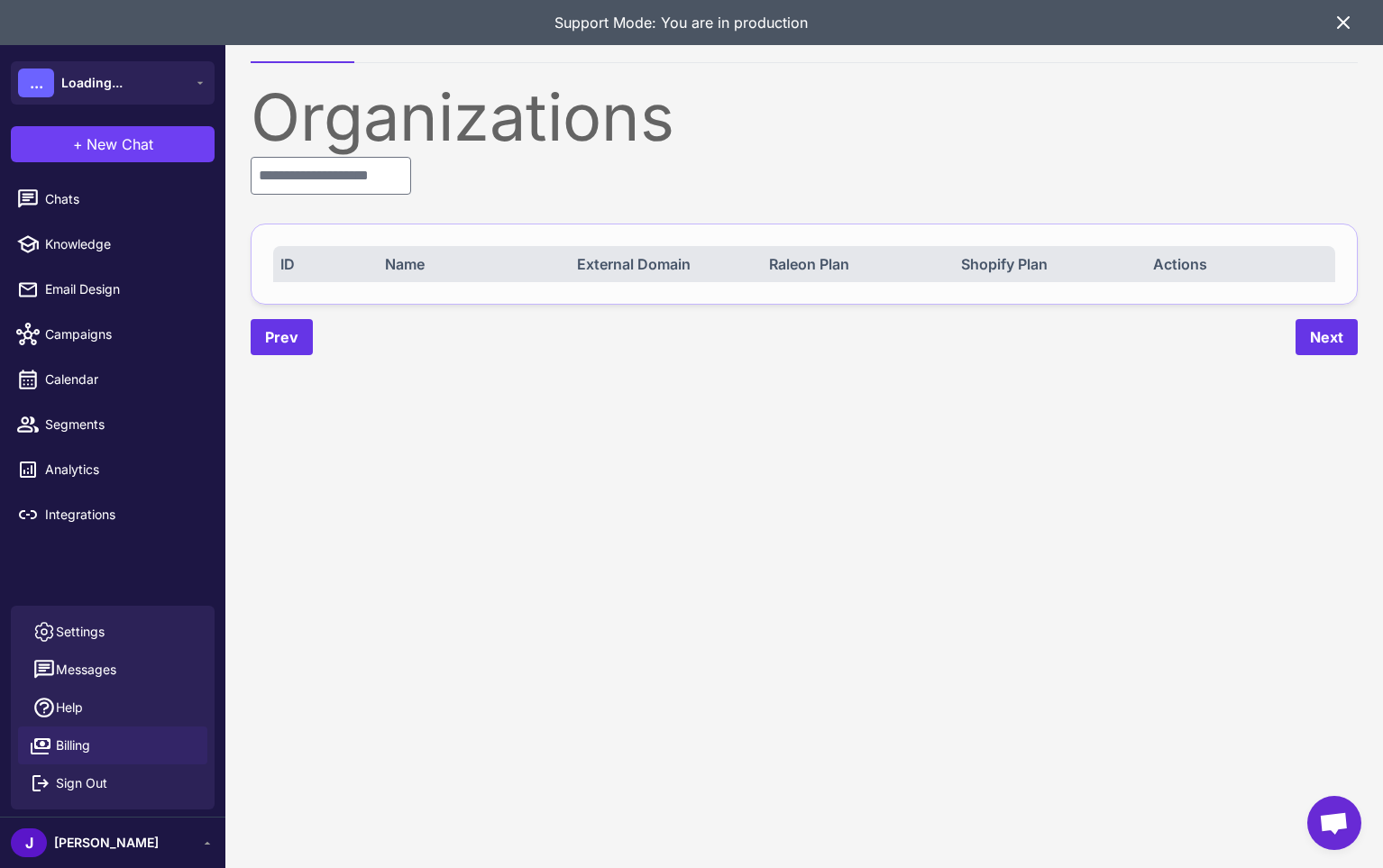
click at [74, 741] on span "Billing" at bounding box center [73, 745] width 34 height 20
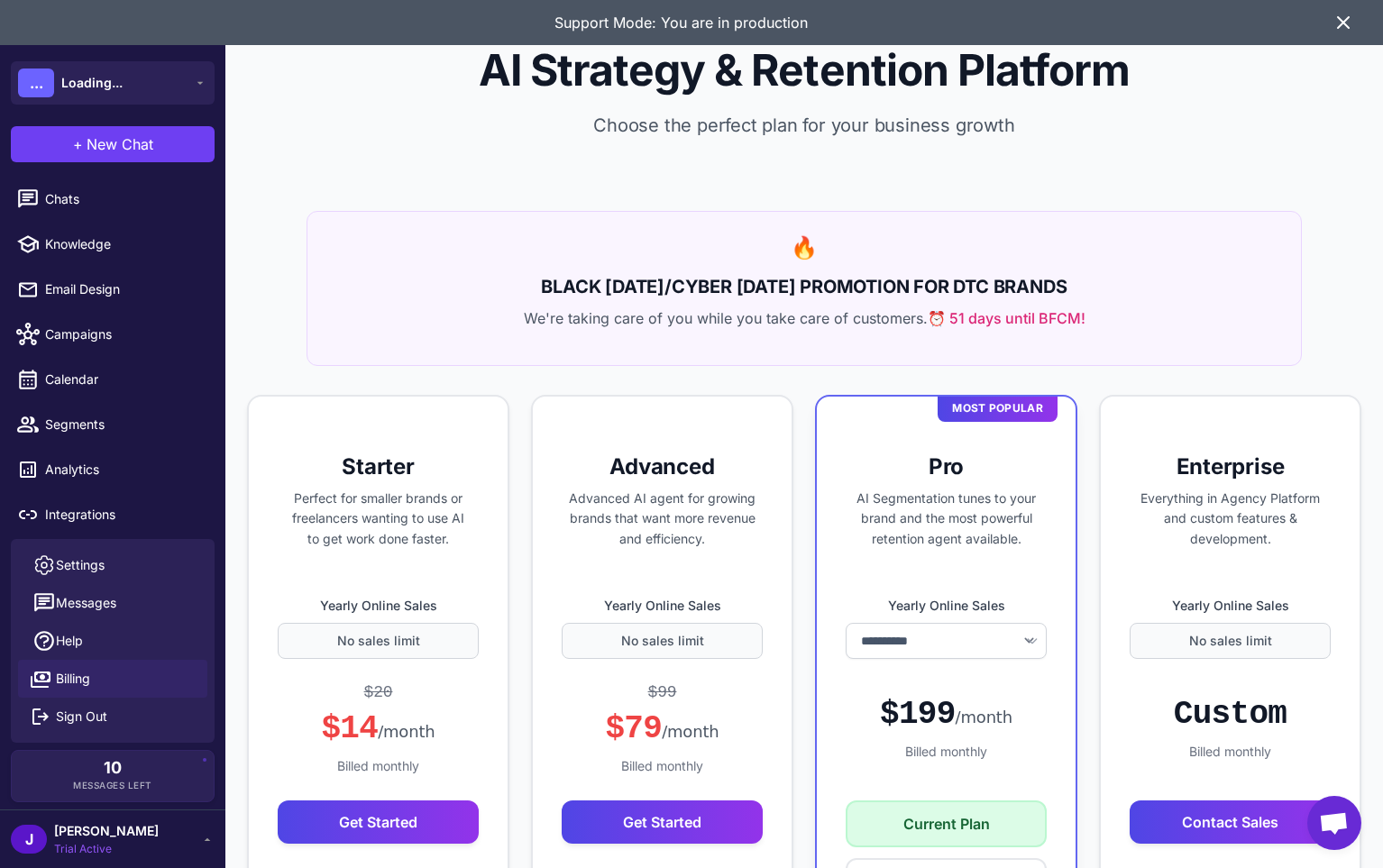
select select "*******"
